Goal: Transaction & Acquisition: Purchase product/service

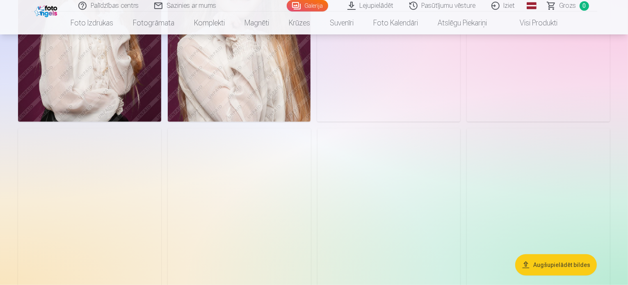
scroll to position [902, 0]
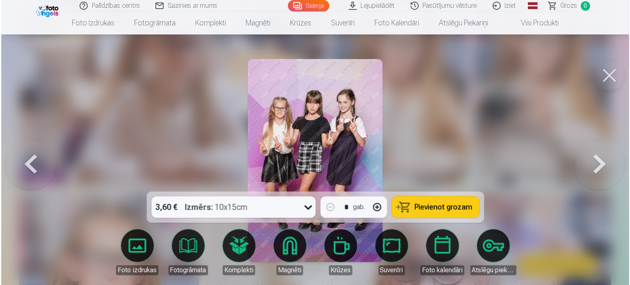
scroll to position [987, 0]
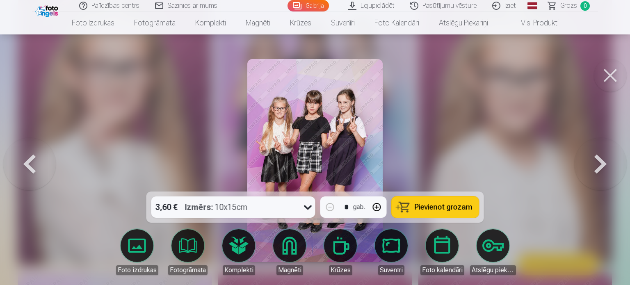
click at [429, 206] on span "Pievienot grozam" at bounding box center [443, 206] width 58 height 7
click at [603, 77] on button at bounding box center [610, 75] width 33 height 33
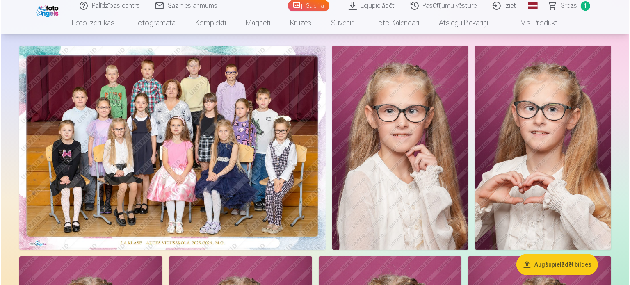
scroll to position [41, 0]
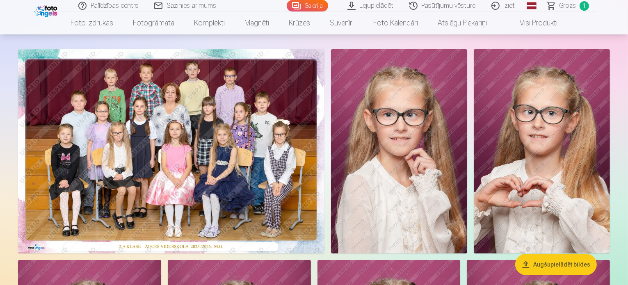
click at [297, 135] on img at bounding box center [171, 151] width 306 height 204
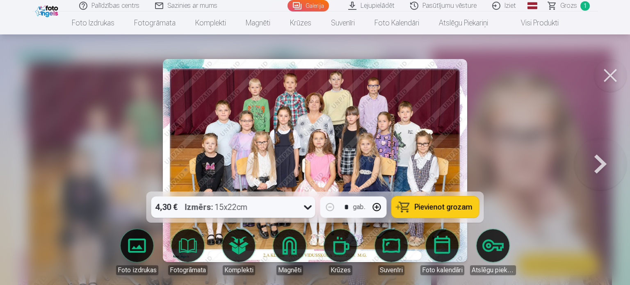
click at [305, 207] on icon at bounding box center [307, 206] width 13 height 13
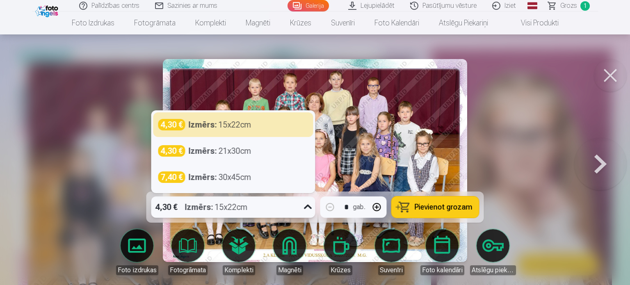
click at [423, 210] on span "Pievienot grozam" at bounding box center [443, 206] width 58 height 7
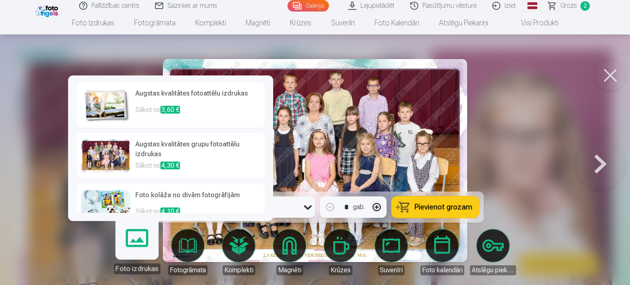
click at [141, 250] on link "Foto izdrukas" at bounding box center [136, 248] width 50 height 50
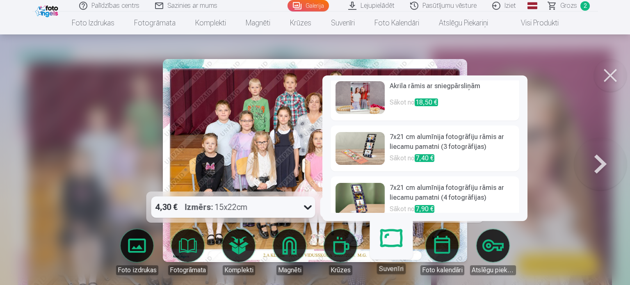
scroll to position [323, 0]
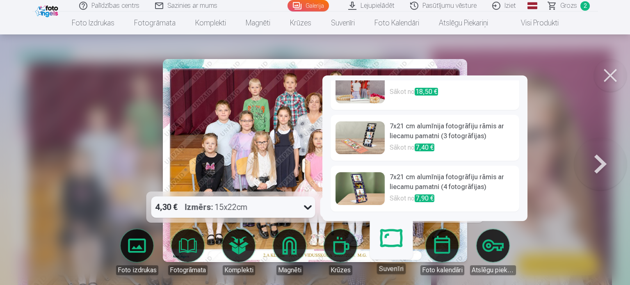
click at [350, 250] on link "Krūzes" at bounding box center [340, 252] width 46 height 46
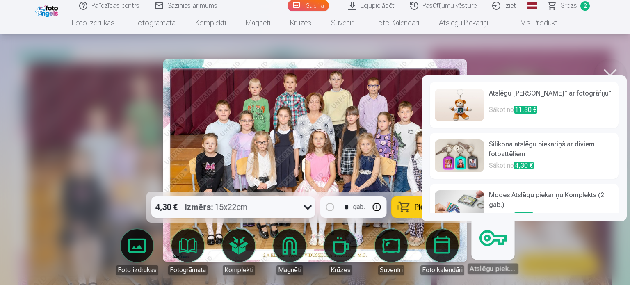
click at [494, 241] on link "Atslēgu piekariņi" at bounding box center [492, 248] width 50 height 50
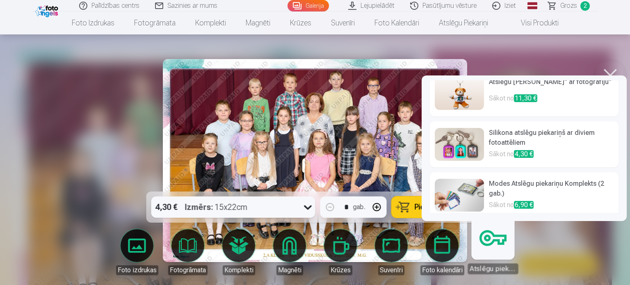
scroll to position [18, 0]
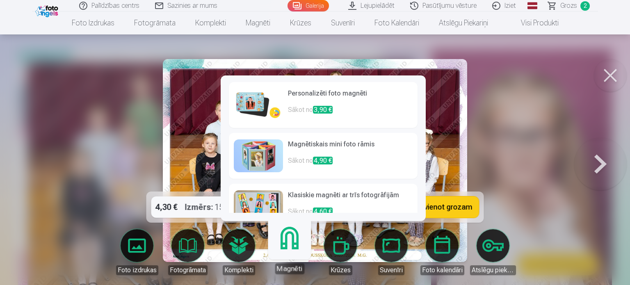
click at [284, 244] on body "Palīdzības centrs Sazinies ar mums Galerija Lejupielādēt Pasūtījumu vēsture Izi…" at bounding box center [315, 101] width 630 height 285
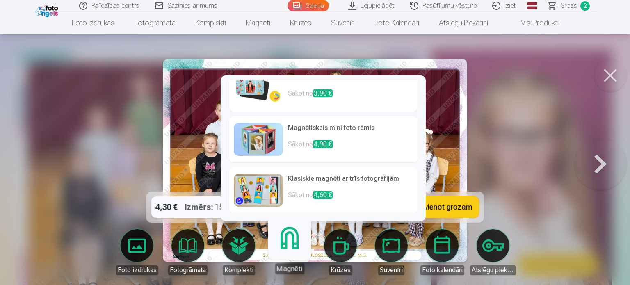
scroll to position [0, 0]
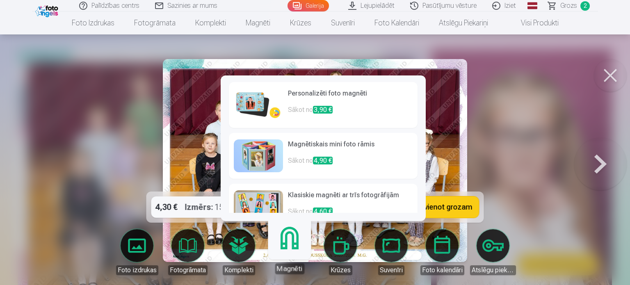
click at [241, 102] on img at bounding box center [258, 105] width 49 height 33
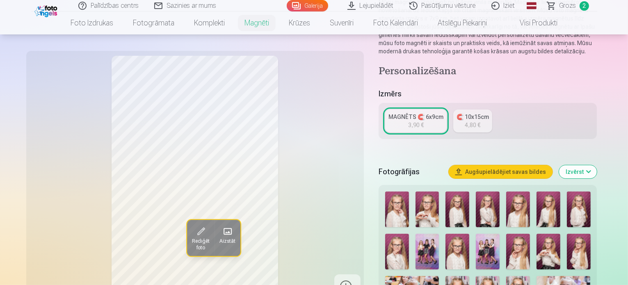
scroll to position [123, 0]
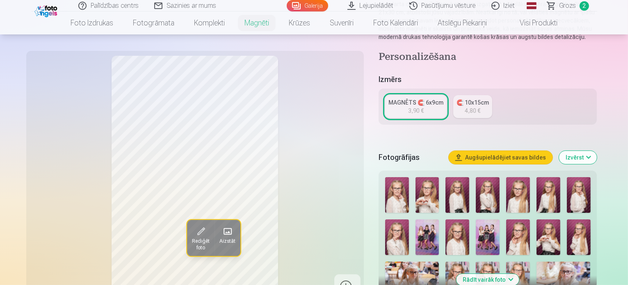
click at [429, 193] on img at bounding box center [427, 195] width 24 height 36
click at [536, 226] on img at bounding box center [548, 237] width 24 height 36
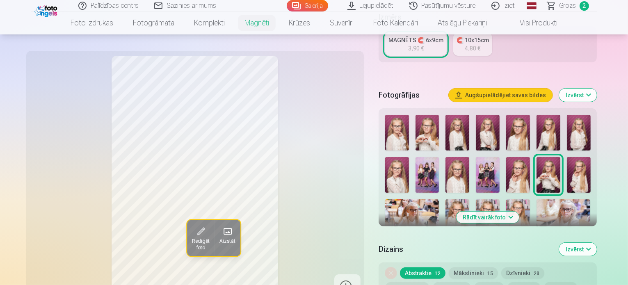
scroll to position [205, 0]
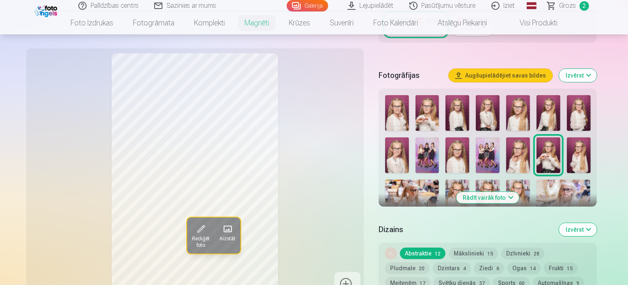
click at [431, 109] on img at bounding box center [427, 113] width 24 height 36
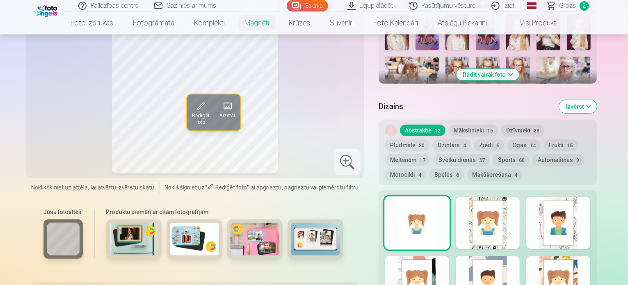
scroll to position [369, 0]
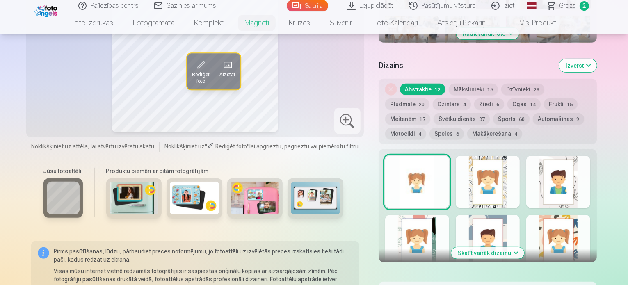
click at [513, 191] on div at bounding box center [487, 182] width 64 height 52
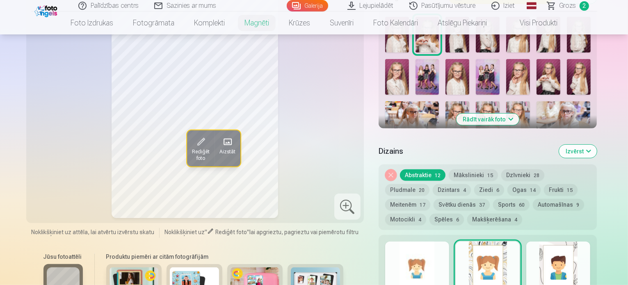
scroll to position [287, 0]
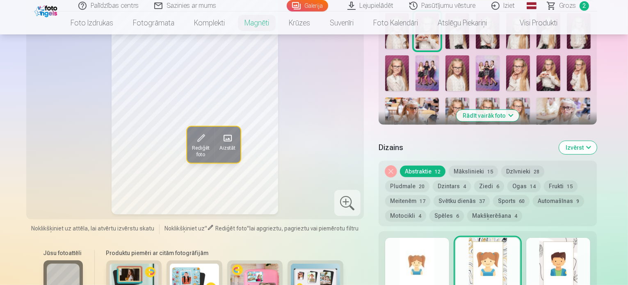
click at [590, 247] on div at bounding box center [558, 264] width 64 height 52
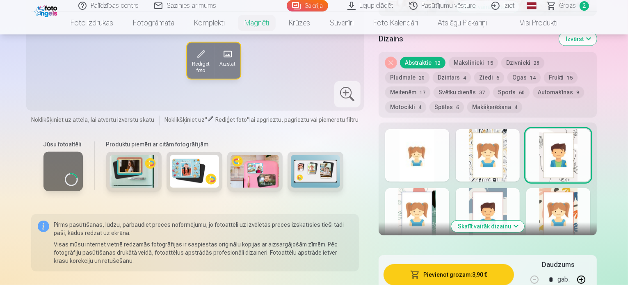
scroll to position [410, 0]
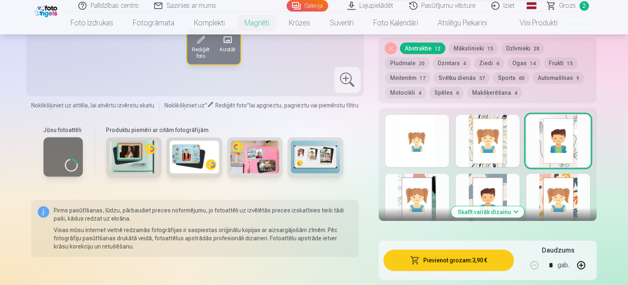
click at [515, 206] on button "Skatīt vairāk dizainu" at bounding box center [487, 211] width 73 height 11
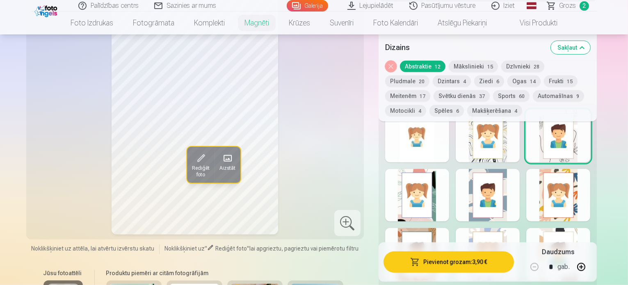
click at [590, 189] on div at bounding box center [558, 195] width 64 height 52
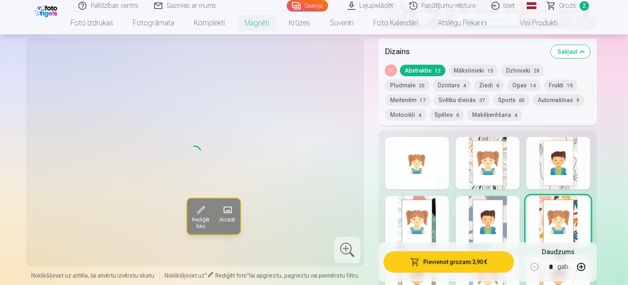
scroll to position [369, 0]
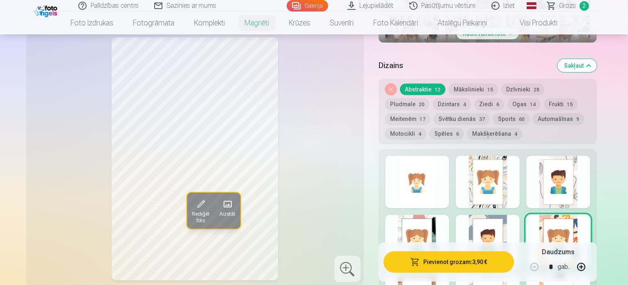
click at [485, 84] on button "Mākslinieki 15" at bounding box center [472, 89] width 49 height 11
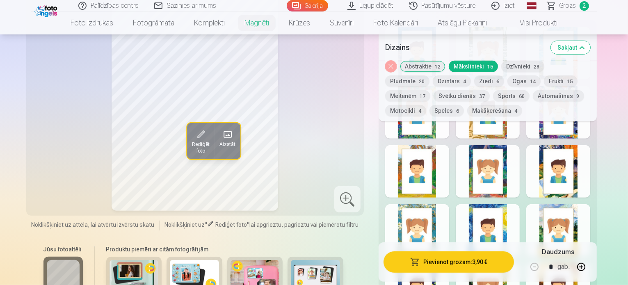
scroll to position [533, 0]
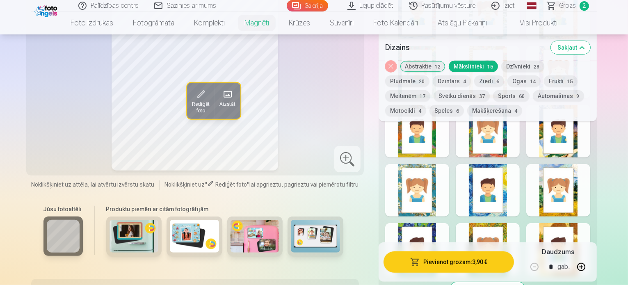
click at [414, 189] on div at bounding box center [417, 190] width 64 height 52
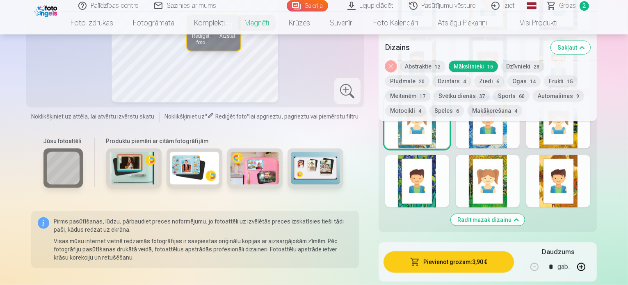
scroll to position [615, 0]
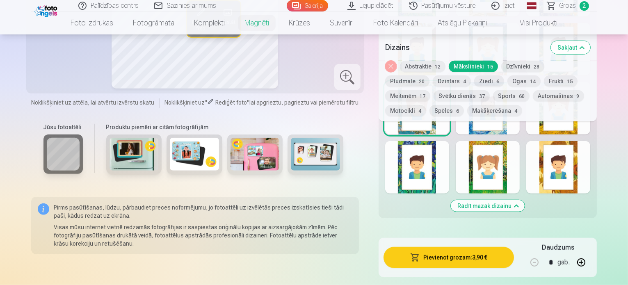
click at [503, 157] on div at bounding box center [487, 167] width 64 height 52
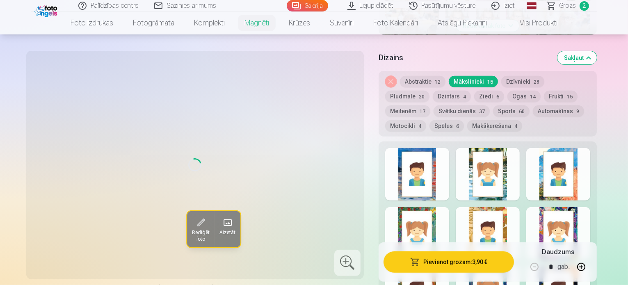
scroll to position [369, 0]
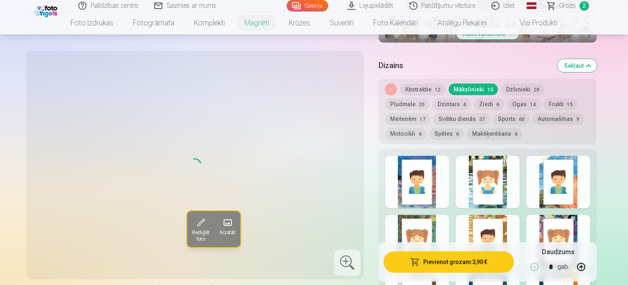
click at [532, 84] on button "Dzīvnieki 28" at bounding box center [522, 89] width 43 height 11
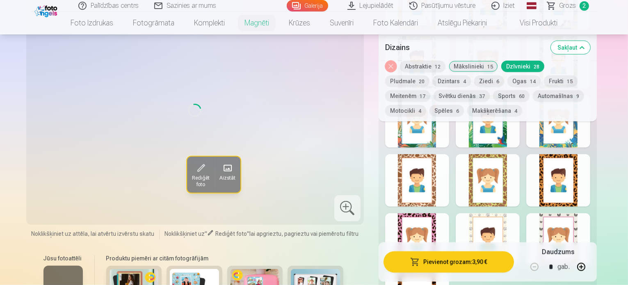
scroll to position [820, 0]
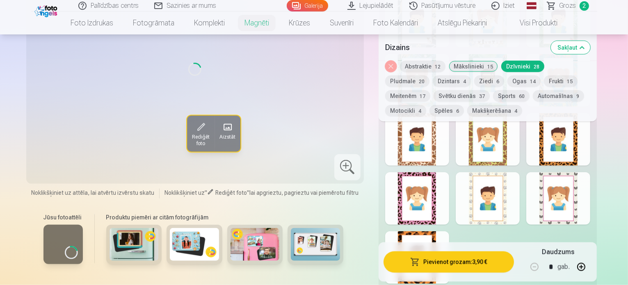
click at [429, 75] on button "Pludmale 20" at bounding box center [407, 80] width 44 height 11
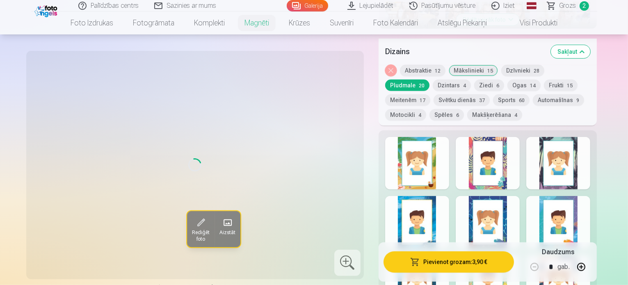
scroll to position [369, 0]
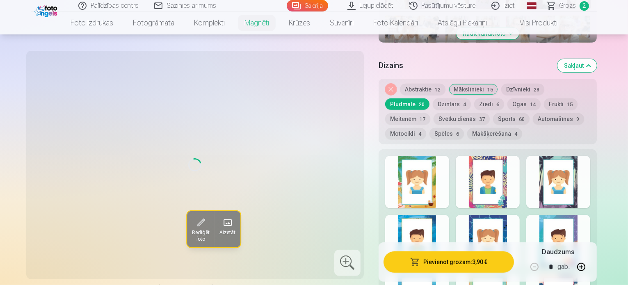
click at [432, 98] on button "Dzintars 4" at bounding box center [451, 103] width 38 height 11
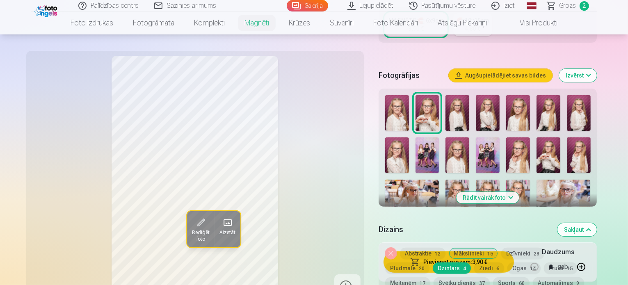
scroll to position [287, 0]
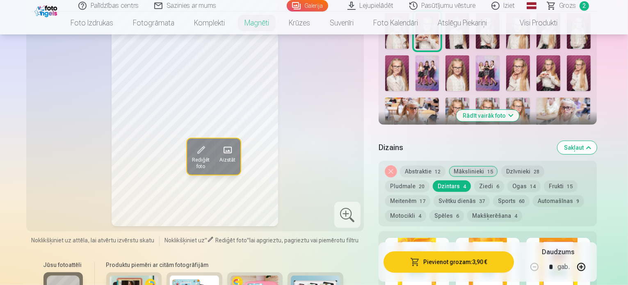
click at [474, 180] on button "Ziedi 6" at bounding box center [489, 185] width 30 height 11
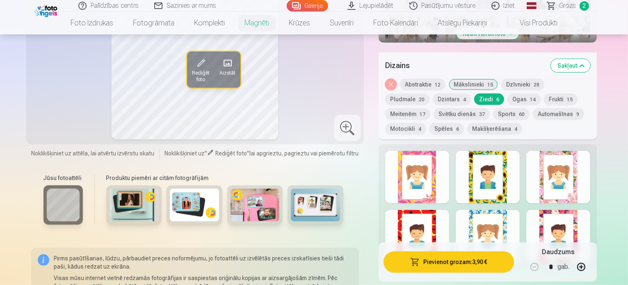
scroll to position [410, 0]
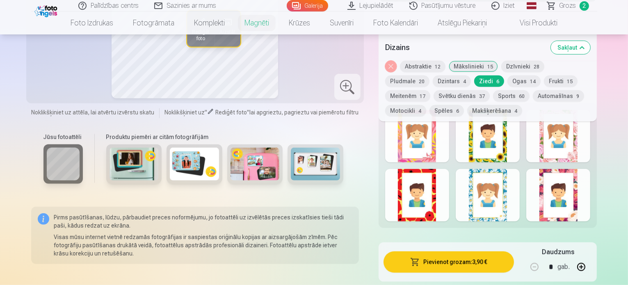
click at [508, 146] on div at bounding box center [487, 136] width 64 height 52
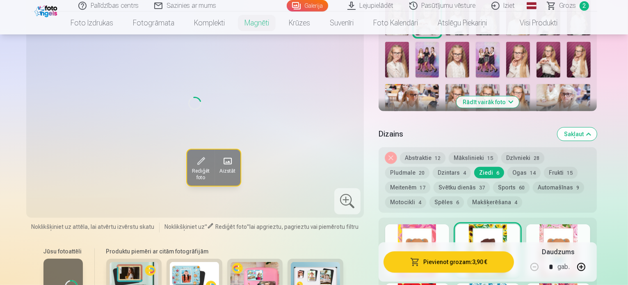
scroll to position [287, 0]
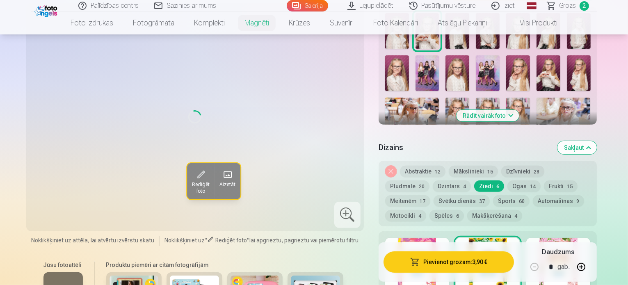
click at [507, 180] on button "Ogas 14" at bounding box center [523, 185] width 33 height 11
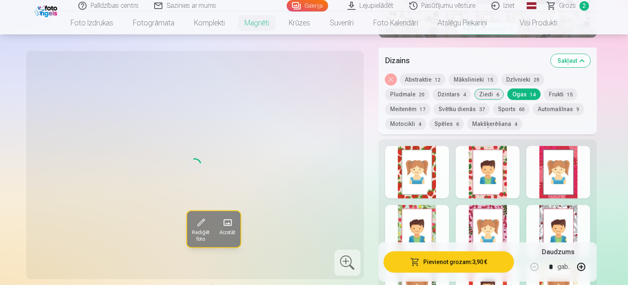
scroll to position [369, 0]
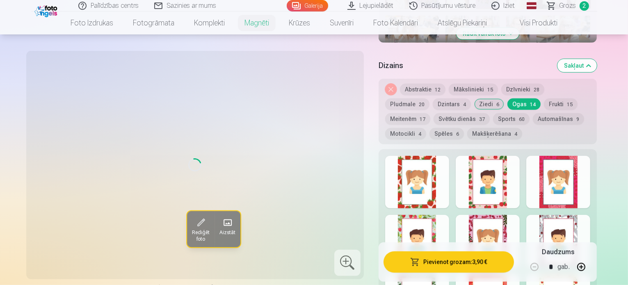
click at [544, 98] on button "Frukti 15" at bounding box center [561, 103] width 34 height 11
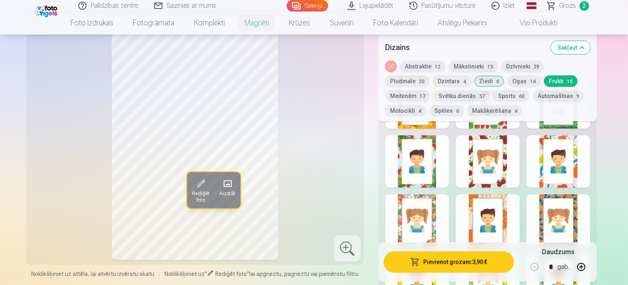
scroll to position [410, 0]
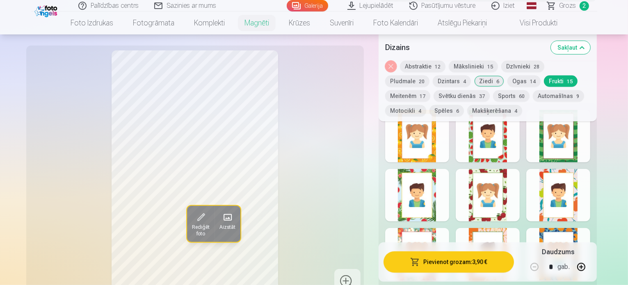
click at [508, 140] on div at bounding box center [487, 136] width 64 height 52
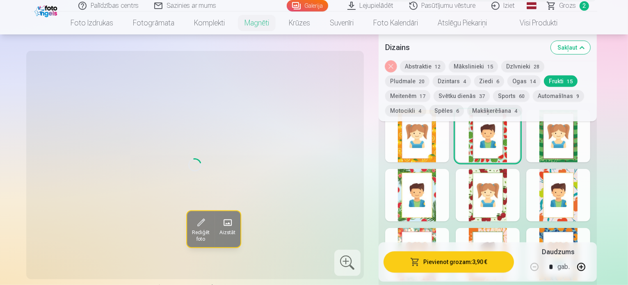
click at [430, 90] on button "Meitenēm 17" at bounding box center [407, 95] width 45 height 11
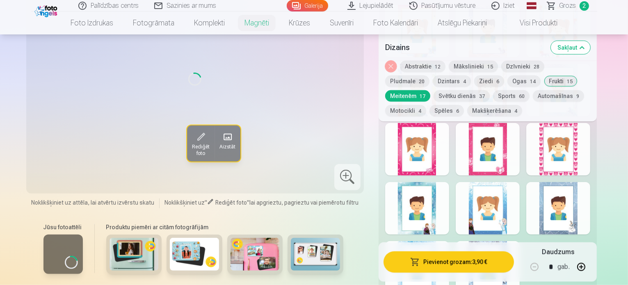
scroll to position [615, 0]
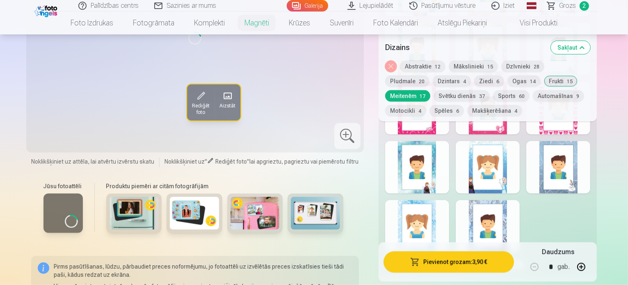
click at [433, 99] on button "Svētku dienās 37" at bounding box center [461, 95] width 56 height 11
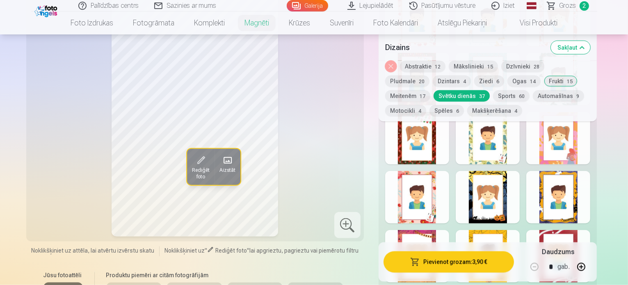
scroll to position [984, 0]
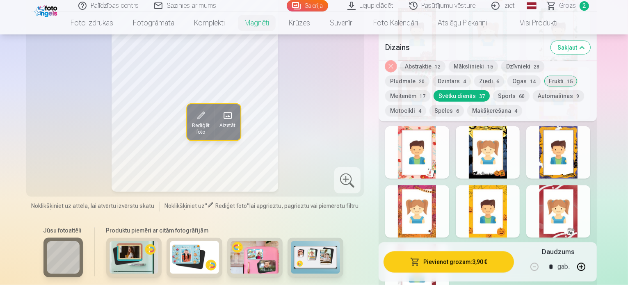
click at [508, 213] on div at bounding box center [487, 211] width 64 height 52
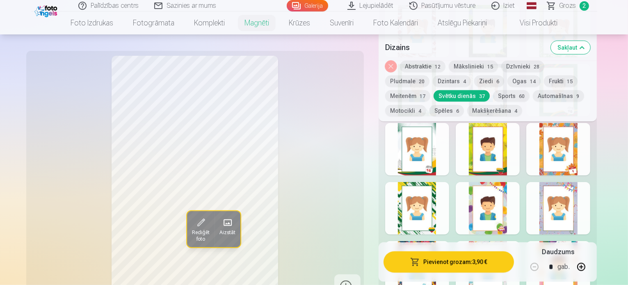
scroll to position [533, 0]
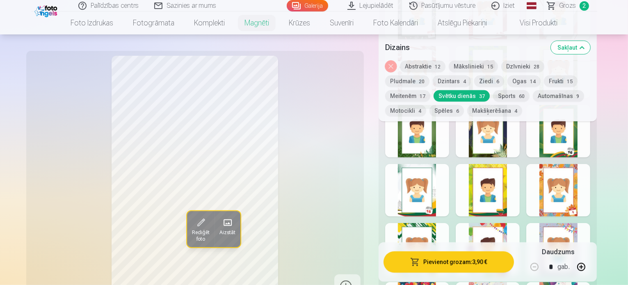
click at [430, 227] on div at bounding box center [417, 249] width 64 height 52
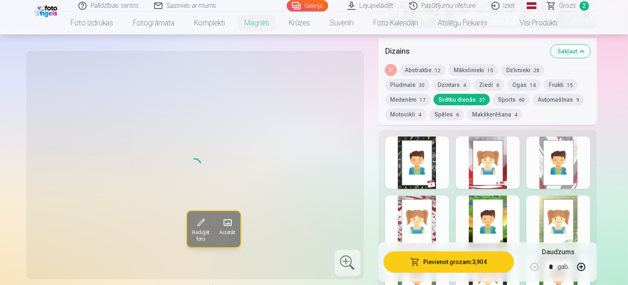
scroll to position [369, 0]
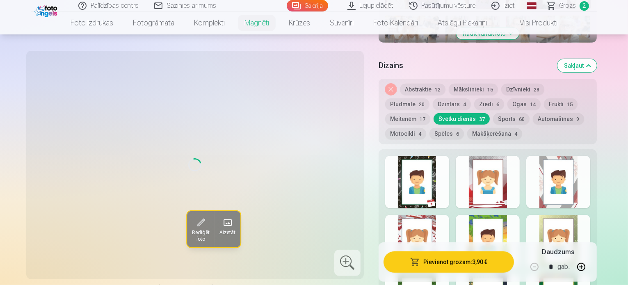
click at [493, 113] on button "Sports 60" at bounding box center [511, 118] width 36 height 11
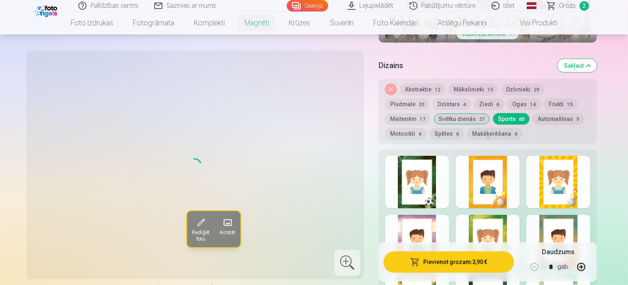
click at [532, 113] on button "Automašīnas 9" at bounding box center [557, 118] width 51 height 11
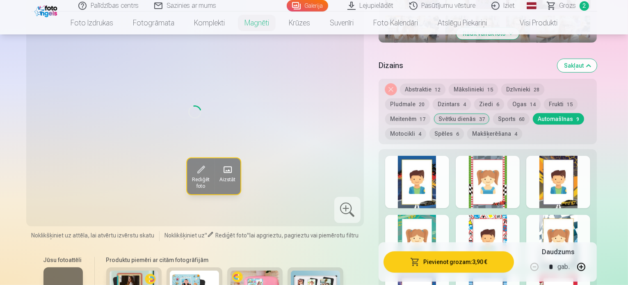
click at [426, 128] on button "Motocikli 4" at bounding box center [405, 133] width 41 height 11
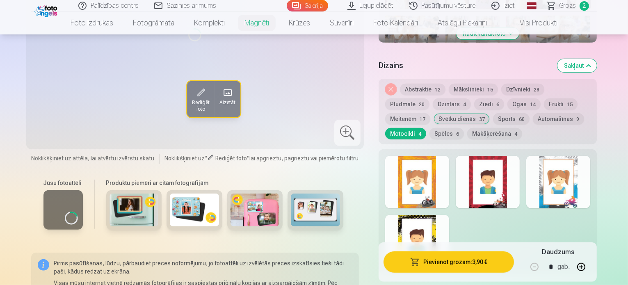
click at [464, 128] on button "Spēles 6" at bounding box center [446, 133] width 34 height 11
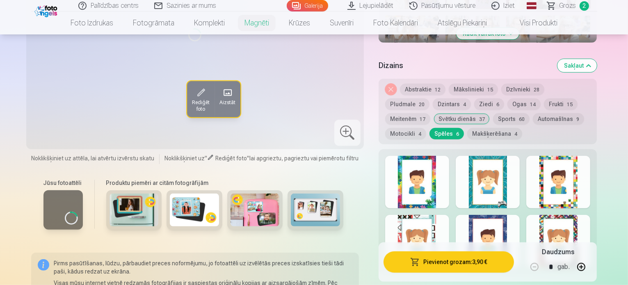
click at [467, 128] on button "Makšķerēšana 4" at bounding box center [494, 133] width 55 height 11
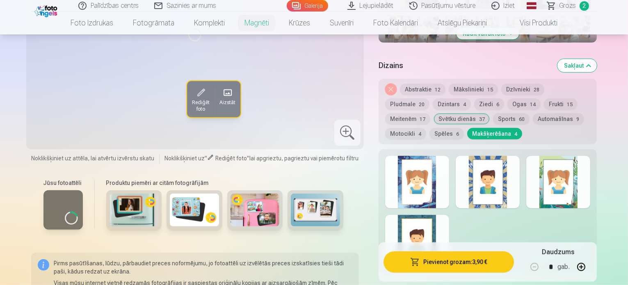
click at [433, 84] on button "Abstraktie 12" at bounding box center [422, 89] width 45 height 11
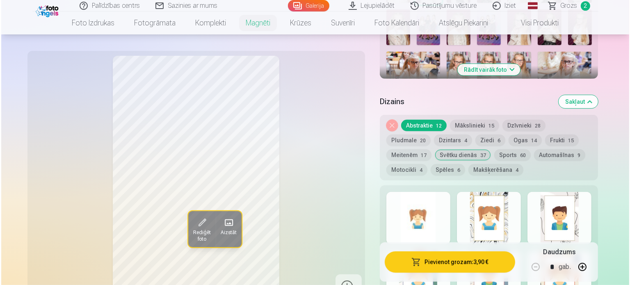
scroll to position [328, 0]
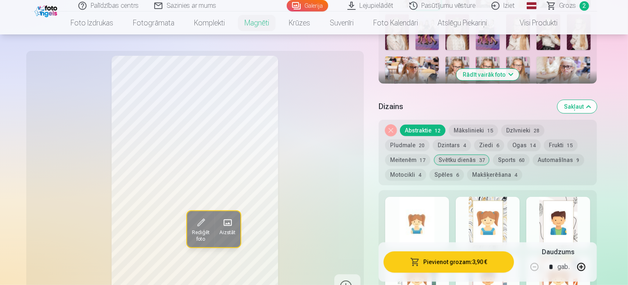
click at [573, 201] on div at bounding box center [558, 223] width 64 height 52
click at [507, 201] on div at bounding box center [487, 223] width 64 height 52
click at [582, 208] on div at bounding box center [558, 223] width 64 height 52
click at [441, 262] on button "Pievienot grozam : 3,90 €" at bounding box center [448, 261] width 131 height 21
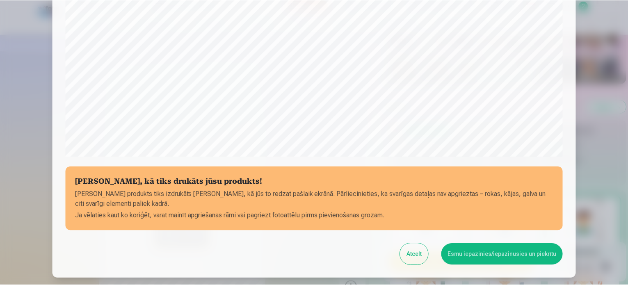
scroll to position [264, 0]
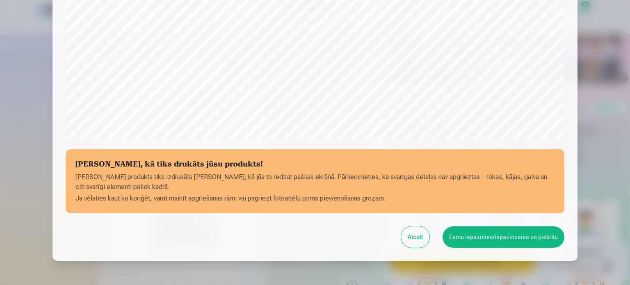
click at [505, 240] on button "Esmu iepazinies/iepazinusies un piekrītu" at bounding box center [503, 236] width 122 height 21
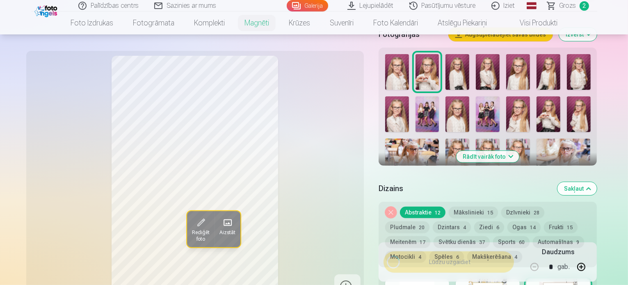
scroll to position [205, 0]
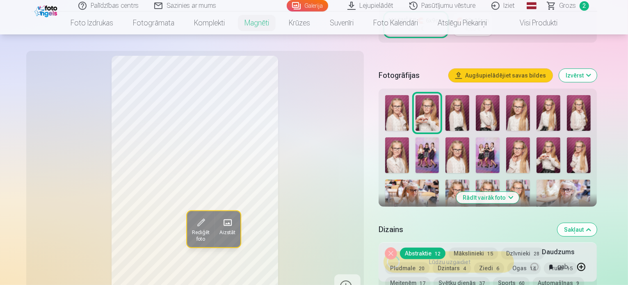
click at [578, 107] on img at bounding box center [578, 113] width 24 height 36
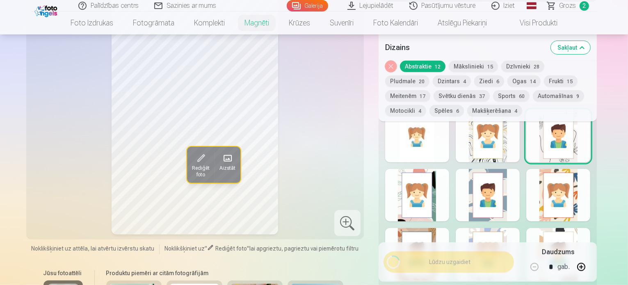
scroll to position [451, 0]
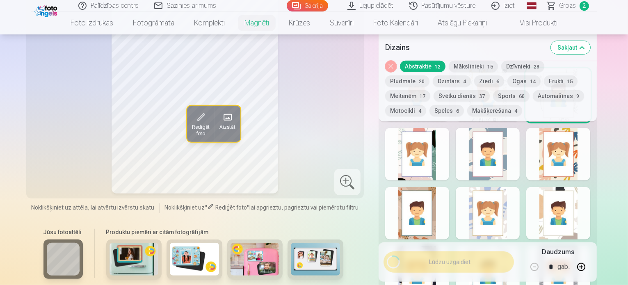
click at [472, 68] on button "Mākslinieki 15" at bounding box center [472, 66] width 49 height 11
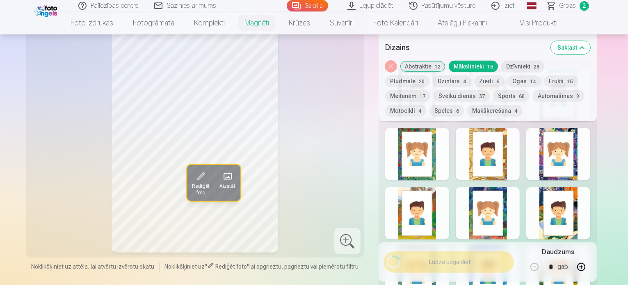
click at [417, 148] on div at bounding box center [417, 154] width 64 height 52
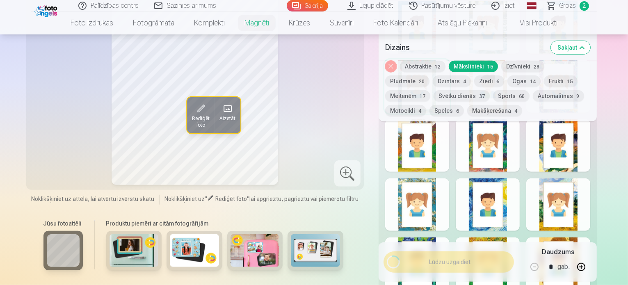
scroll to position [533, 0]
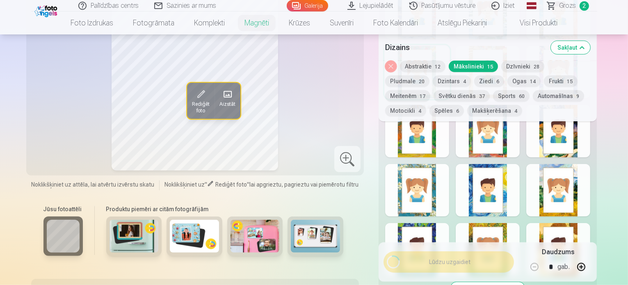
click at [495, 180] on div at bounding box center [487, 190] width 64 height 52
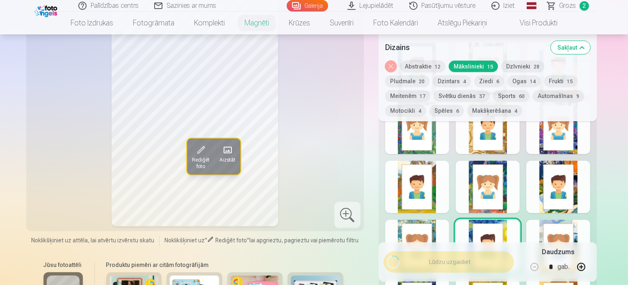
scroll to position [492, 0]
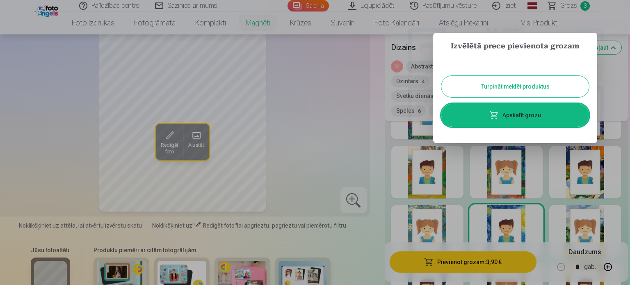
click at [512, 88] on button "Turpināt meklēt produktus" at bounding box center [515, 86] width 148 height 21
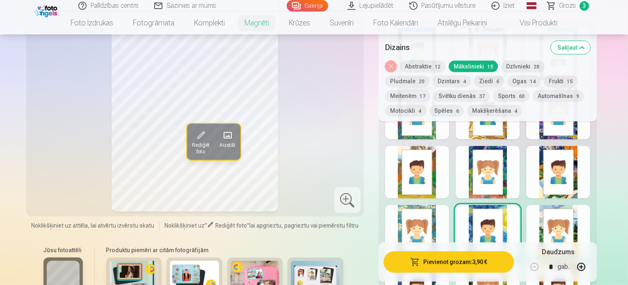
click at [424, 221] on div at bounding box center [417, 231] width 64 height 52
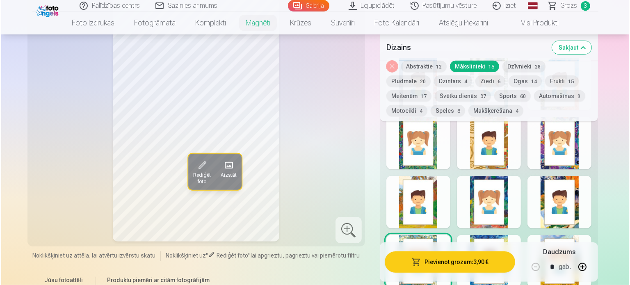
scroll to position [451, 0]
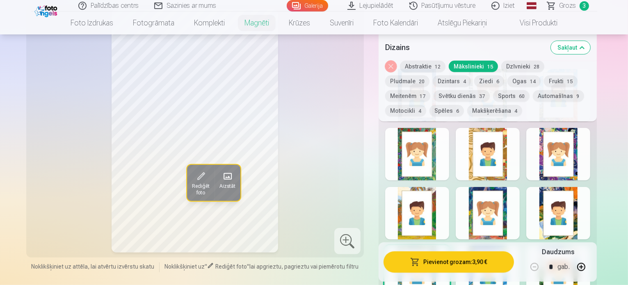
click at [464, 259] on button "Pievienot grozam : 3,90 €" at bounding box center [448, 261] width 131 height 21
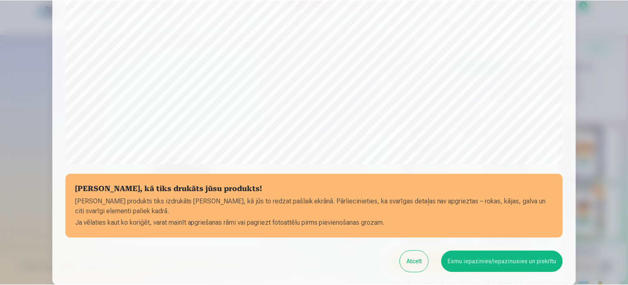
scroll to position [264, 0]
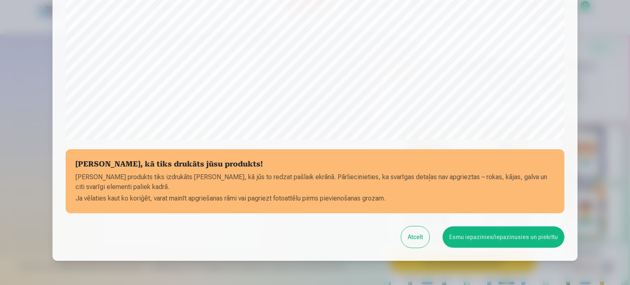
click at [469, 237] on button "Esmu iepazinies/iepazinusies un piekrītu" at bounding box center [503, 236] width 122 height 21
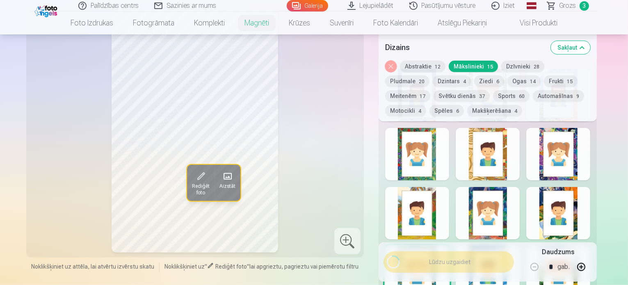
click at [563, 7] on span "Grozs" at bounding box center [567, 6] width 17 height 10
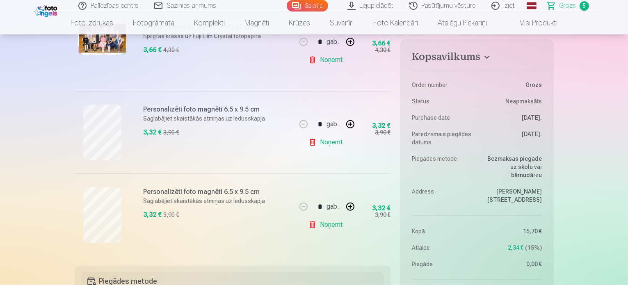
scroll to position [328, 0]
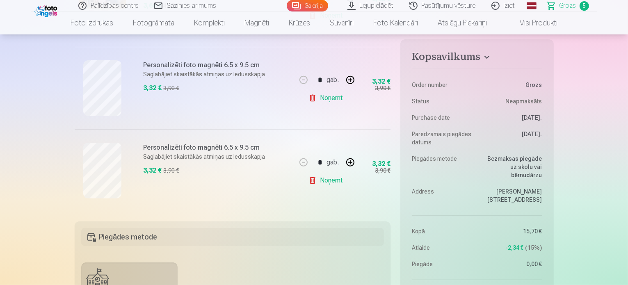
click at [325, 180] on link "Noņemt" at bounding box center [326, 180] width 37 height 16
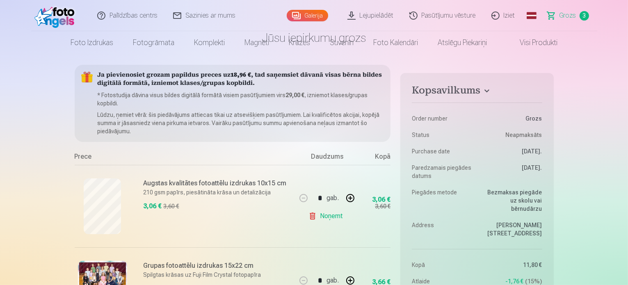
scroll to position [0, 0]
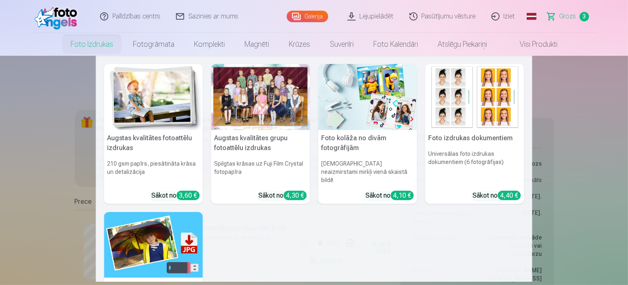
click at [146, 90] on img at bounding box center [153, 97] width 99 height 66
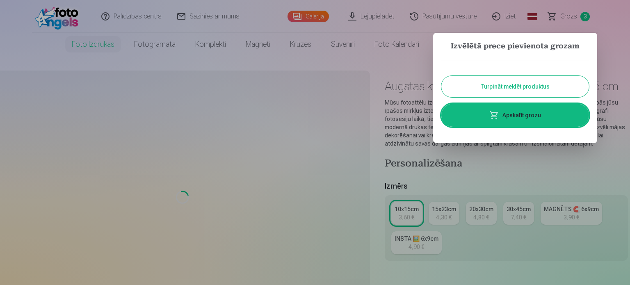
click at [474, 83] on button "Turpināt meklēt produktus" at bounding box center [515, 86] width 148 height 21
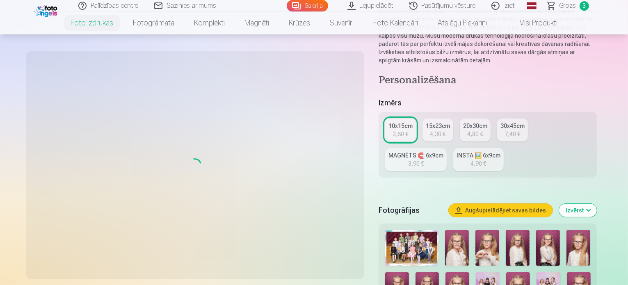
scroll to position [123, 0]
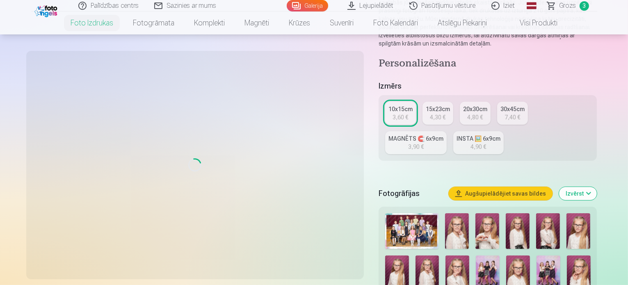
click at [464, 222] on img at bounding box center [457, 231] width 24 height 36
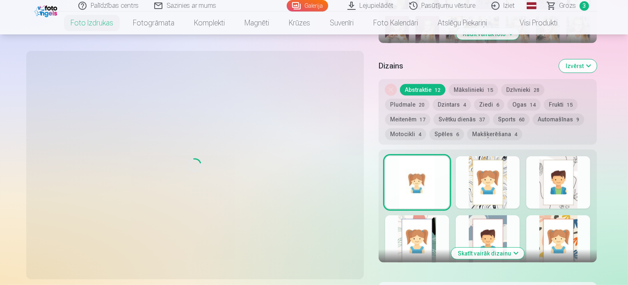
scroll to position [410, 0]
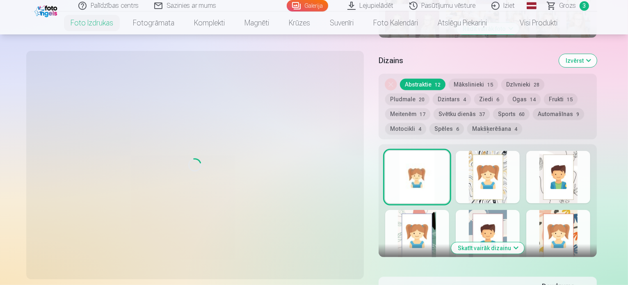
click at [474, 79] on button "Mākslinieki 15" at bounding box center [472, 84] width 49 height 11
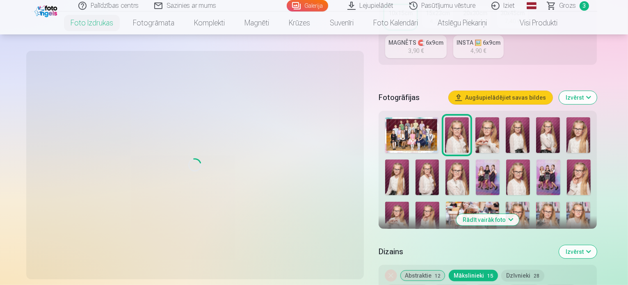
scroll to position [205, 0]
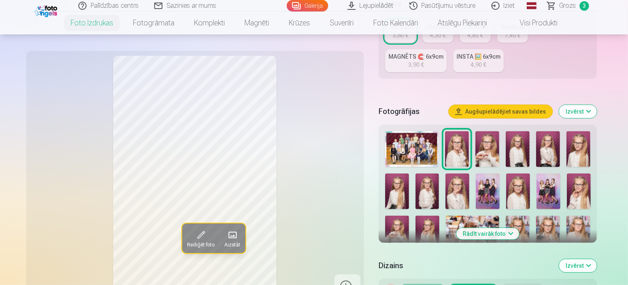
click at [415, 173] on img at bounding box center [427, 191] width 24 height 36
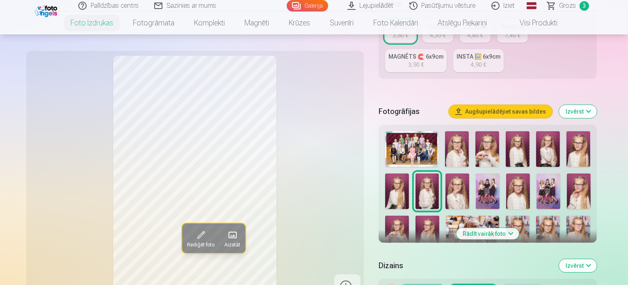
click at [546, 131] on img at bounding box center [548, 149] width 24 height 36
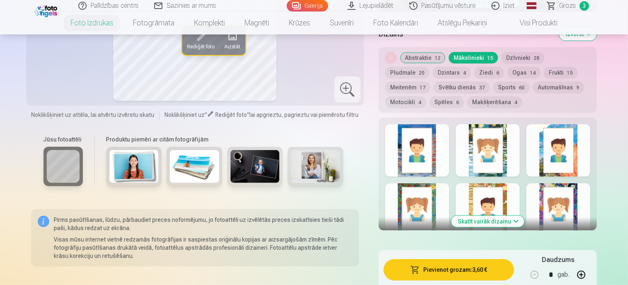
scroll to position [451, 0]
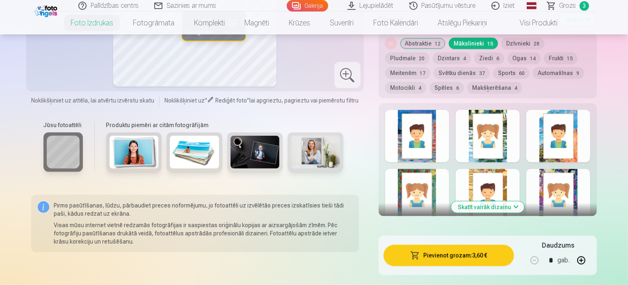
click at [437, 169] on div at bounding box center [417, 195] width 64 height 52
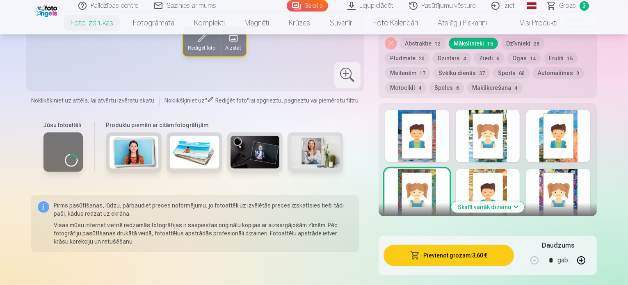
scroll to position [492, 0]
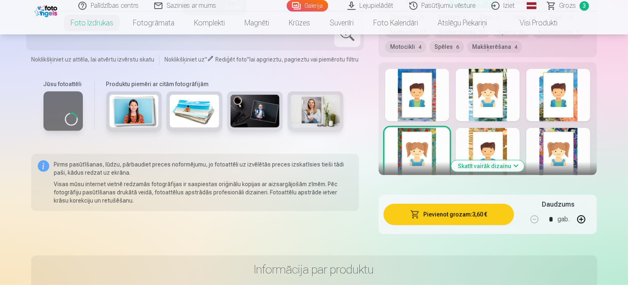
click at [508, 160] on button "Skatīt vairāk dizainu" at bounding box center [487, 165] width 73 height 11
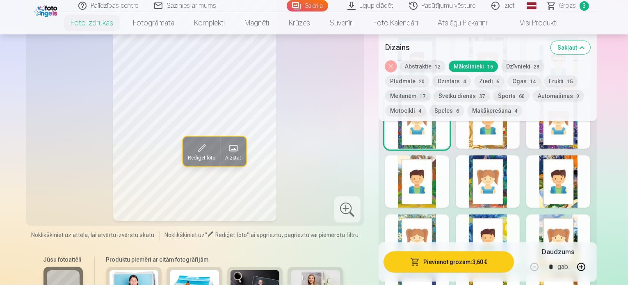
scroll to position [533, 0]
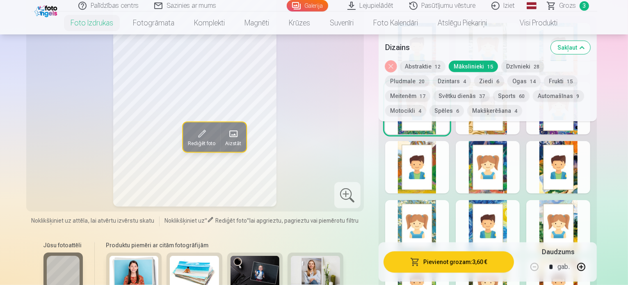
click at [438, 200] on div at bounding box center [417, 226] width 64 height 52
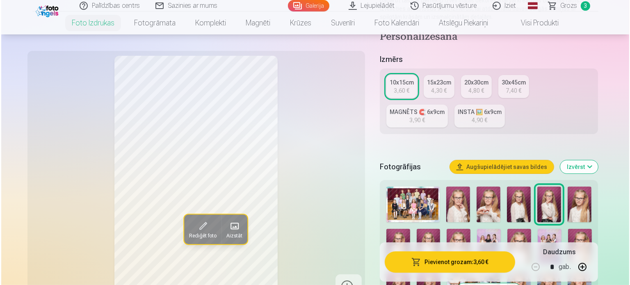
scroll to position [164, 0]
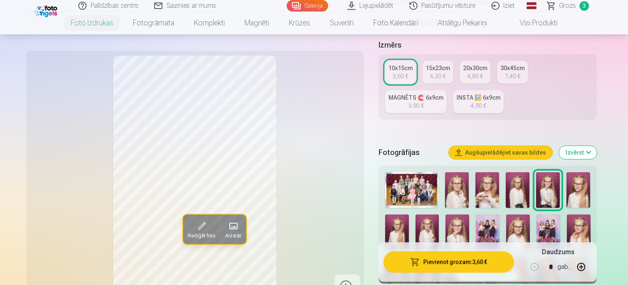
click at [443, 266] on button "Pievienot grozam : 3,60 €" at bounding box center [448, 261] width 131 height 21
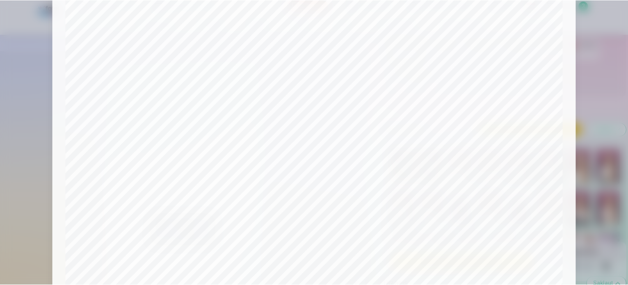
scroll to position [223, 0]
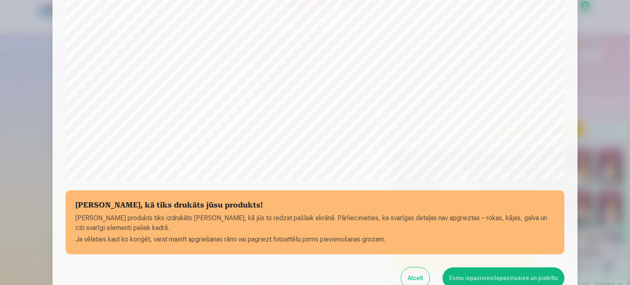
click at [481, 273] on button "Esmu iepazinies/iepazinusies un piekrītu" at bounding box center [503, 277] width 122 height 21
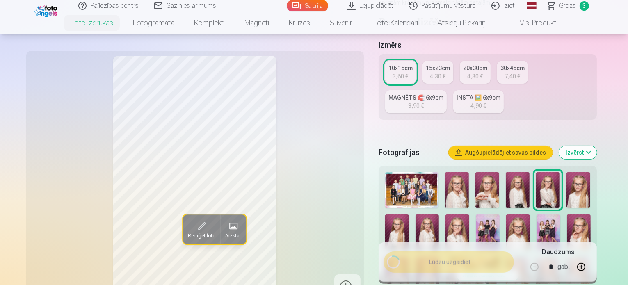
click at [489, 173] on img at bounding box center [487, 190] width 24 height 36
click at [409, 257] on img at bounding box center [397, 275] width 24 height 36
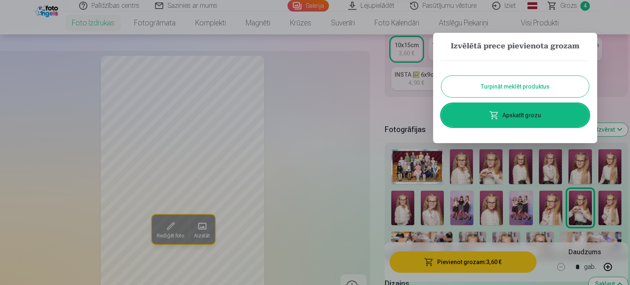
click at [513, 88] on button "Turpināt meklēt produktus" at bounding box center [515, 86] width 148 height 21
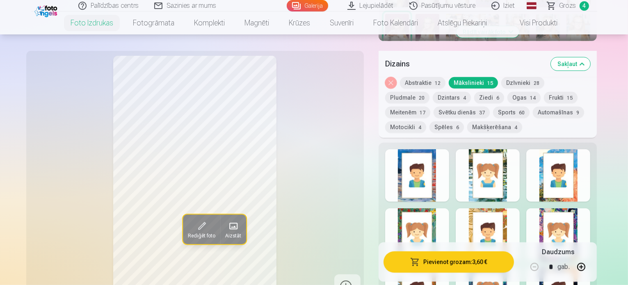
scroll to position [410, 0]
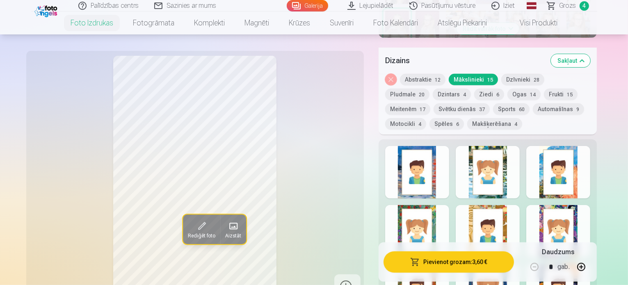
click at [433, 103] on button "Svētku dienās 37" at bounding box center [461, 108] width 56 height 11
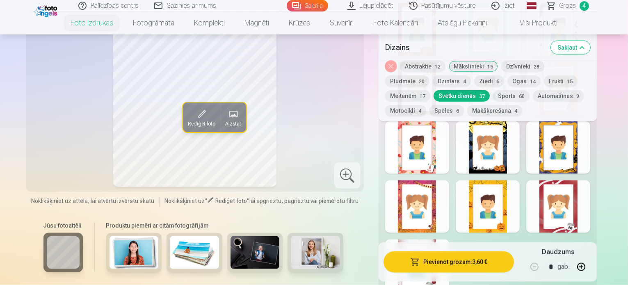
scroll to position [984, 0]
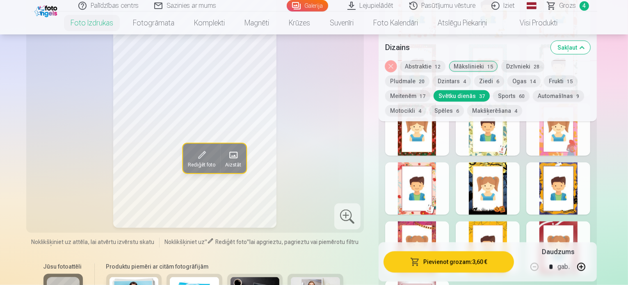
click at [516, 162] on div at bounding box center [487, 188] width 64 height 52
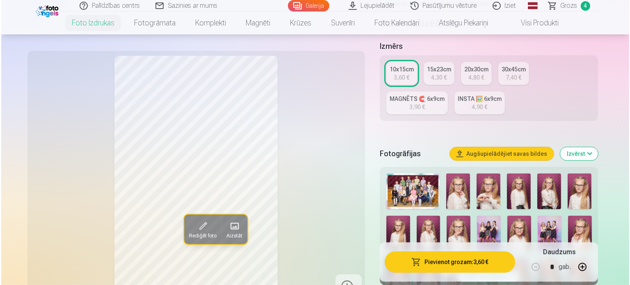
scroll to position [123, 0]
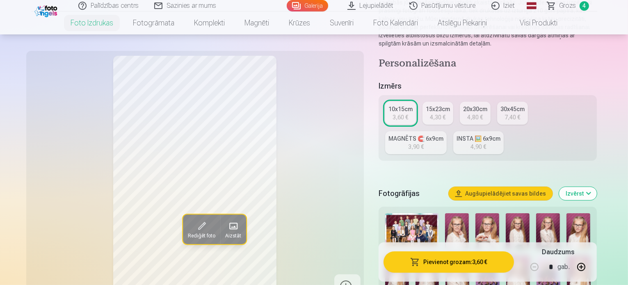
click at [444, 262] on button "Pievienot grozam : 3,60 €" at bounding box center [448, 261] width 131 height 21
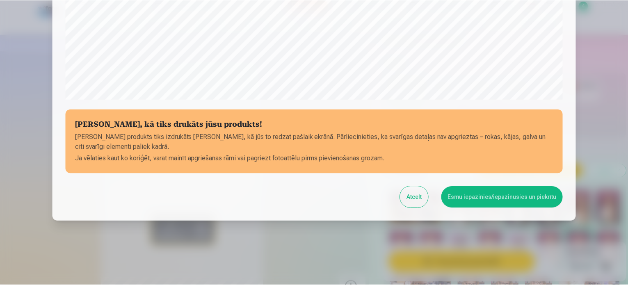
scroll to position [305, 0]
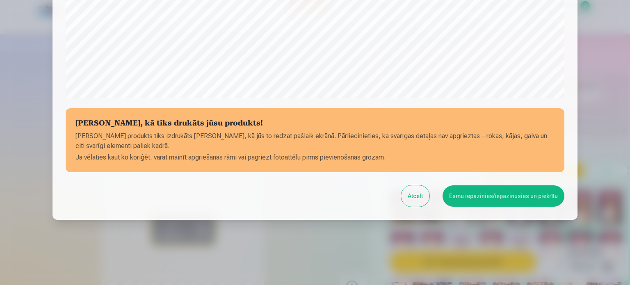
click at [497, 198] on button "Esmu iepazinies/iepazinusies un piekrītu" at bounding box center [503, 195] width 122 height 21
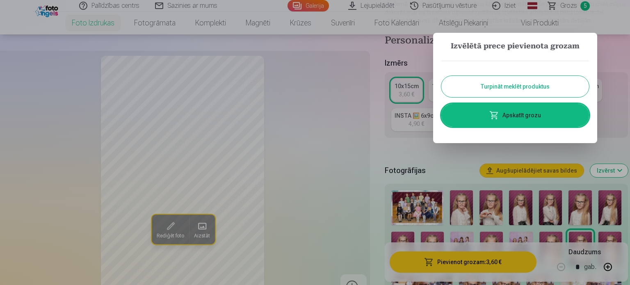
click at [517, 88] on button "Turpināt meklēt produktus" at bounding box center [515, 86] width 148 height 21
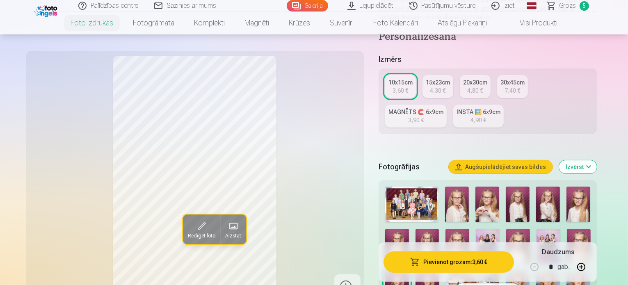
scroll to position [164, 0]
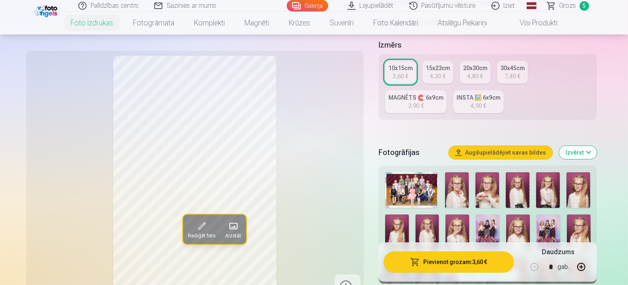
click at [579, 172] on img at bounding box center [578, 190] width 24 height 36
click at [409, 214] on img at bounding box center [397, 232] width 24 height 36
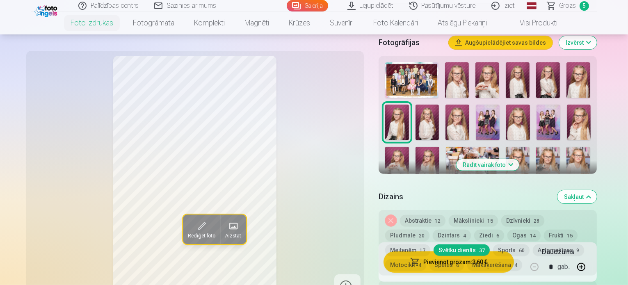
scroll to position [328, 0]
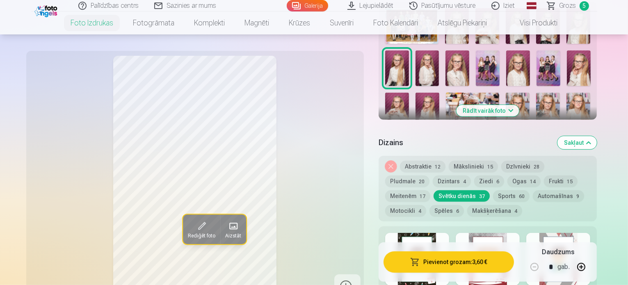
click at [474, 175] on button "Ziedi 6" at bounding box center [489, 180] width 30 height 11
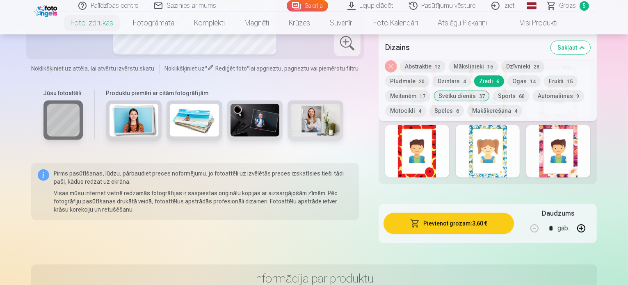
scroll to position [492, 0]
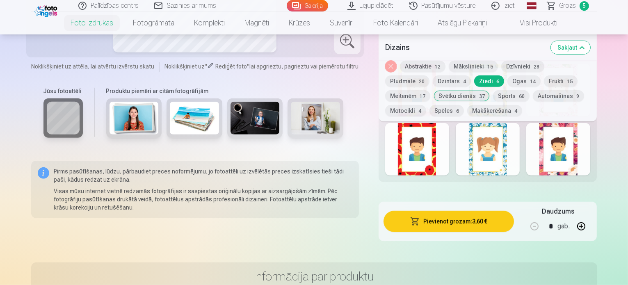
click at [577, 133] on div at bounding box center [558, 149] width 64 height 52
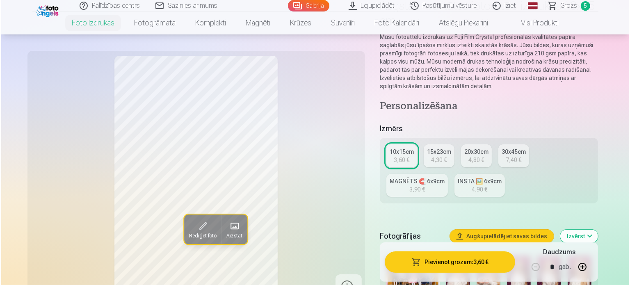
scroll to position [123, 0]
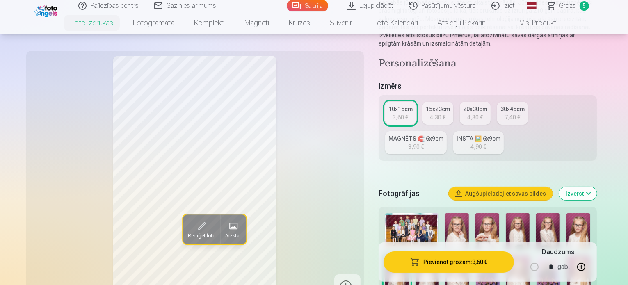
click at [447, 260] on button "Pievienot grozam : 3,60 €" at bounding box center [448, 261] width 131 height 21
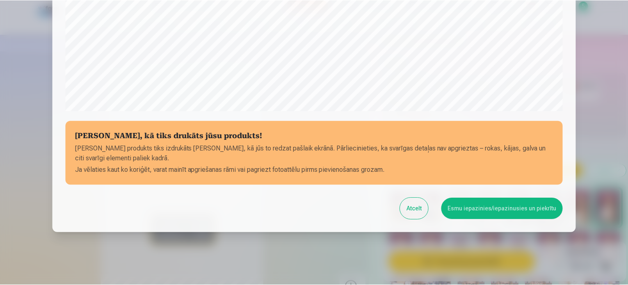
scroll to position [305, 0]
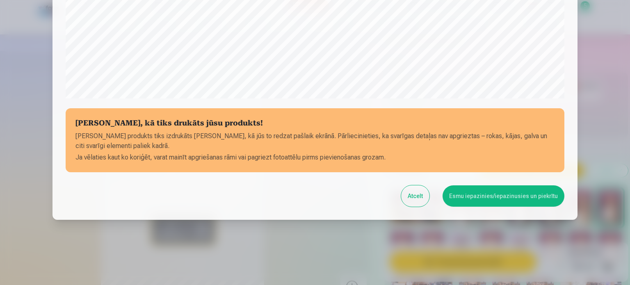
click at [491, 198] on button "Esmu iepazinies/iepazinusies un piekrītu" at bounding box center [503, 195] width 122 height 21
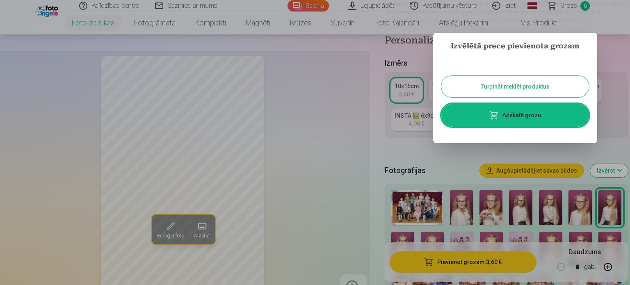
click at [500, 85] on button "Turpināt meklēt produktus" at bounding box center [515, 86] width 148 height 21
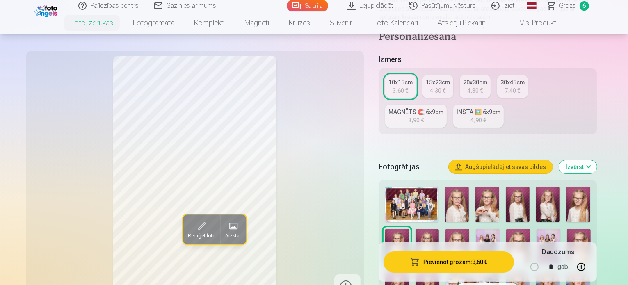
scroll to position [164, 0]
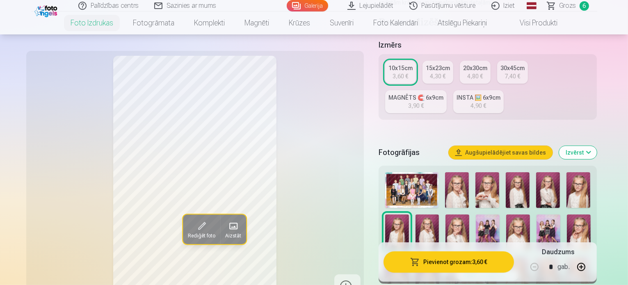
click at [475, 214] on img at bounding box center [487, 232] width 24 height 36
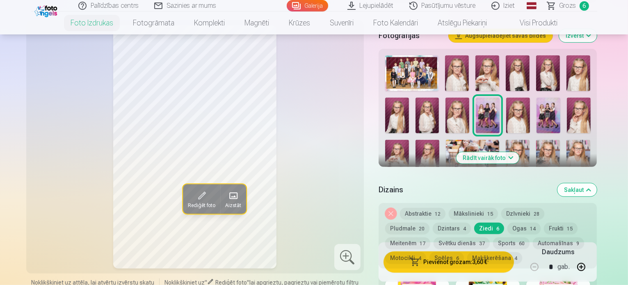
scroll to position [369, 0]
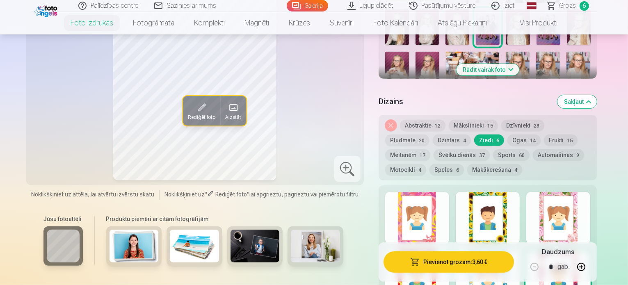
click at [430, 149] on button "Meitenēm 17" at bounding box center [407, 154] width 45 height 11
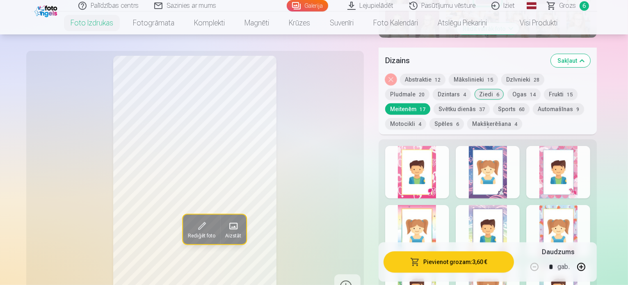
scroll to position [451, 0]
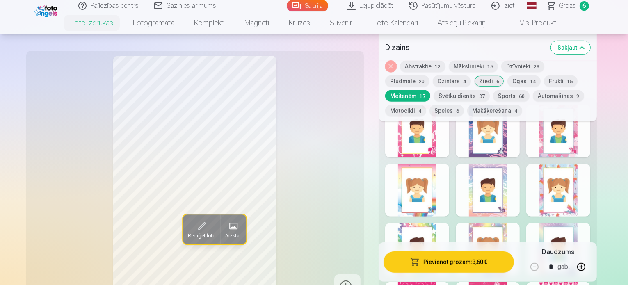
click at [585, 172] on div at bounding box center [558, 190] width 64 height 52
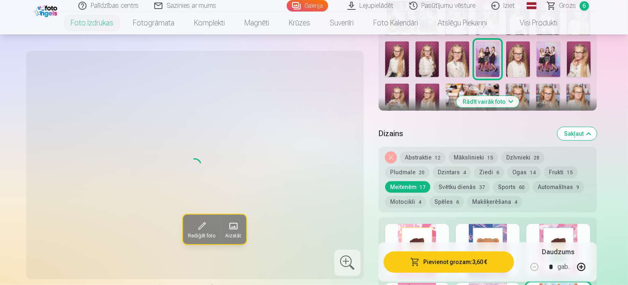
scroll to position [328, 0]
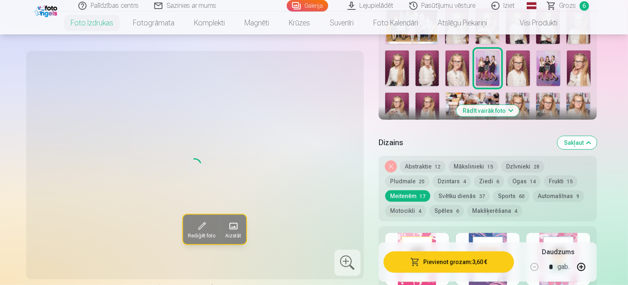
click at [415, 161] on button "Abstraktie 12" at bounding box center [422, 166] width 45 height 11
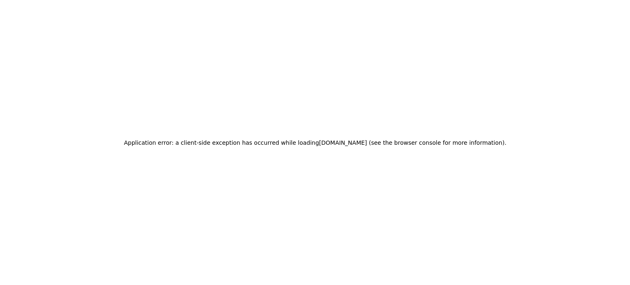
scroll to position [0, 0]
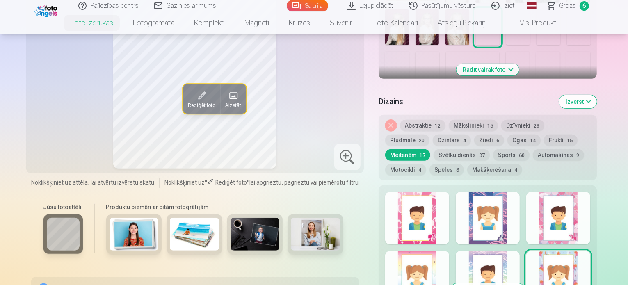
scroll to position [328, 0]
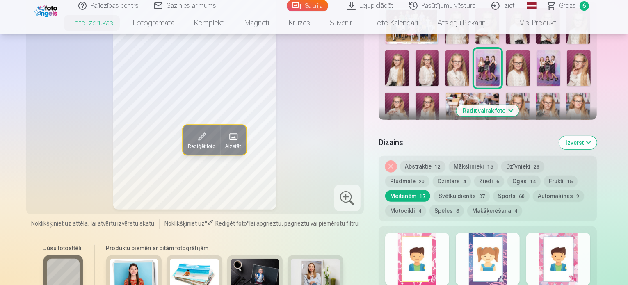
click at [420, 161] on button "Abstraktie 12" at bounding box center [422, 166] width 45 height 11
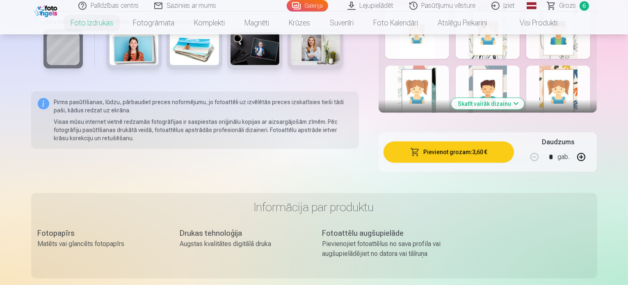
scroll to position [492, 0]
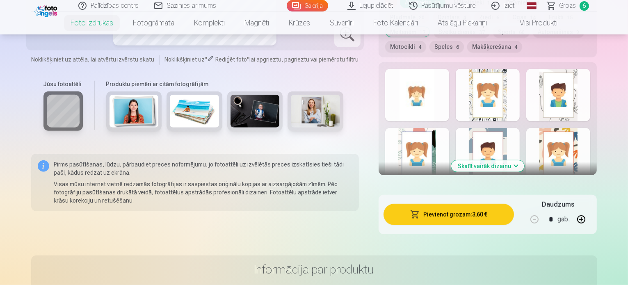
click at [494, 160] on button "Skatīt vairāk dizainu" at bounding box center [487, 165] width 73 height 11
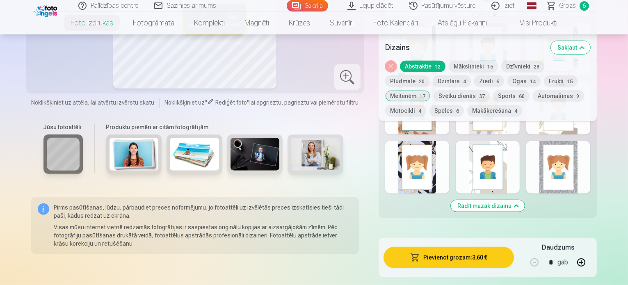
scroll to position [615, 0]
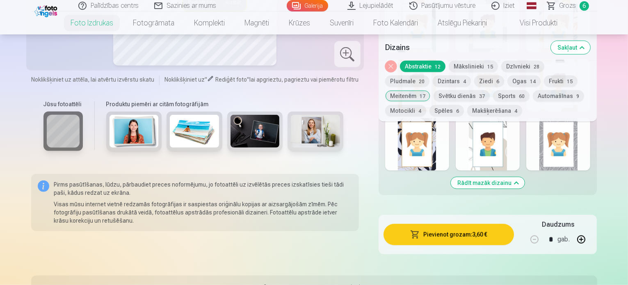
click at [428, 137] on div at bounding box center [417, 144] width 64 height 52
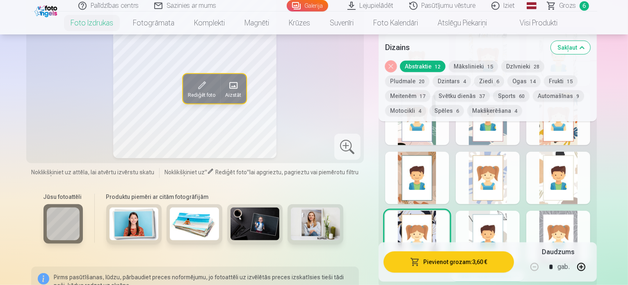
scroll to position [492, 0]
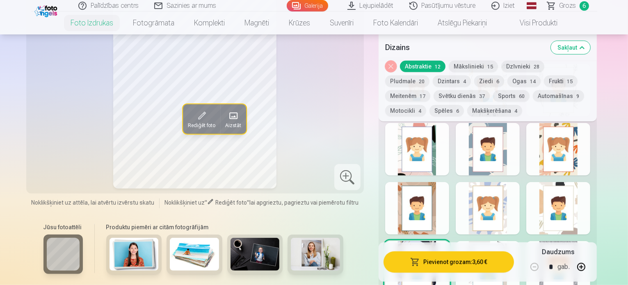
click at [471, 65] on button "Mākslinieki 15" at bounding box center [472, 66] width 49 height 11
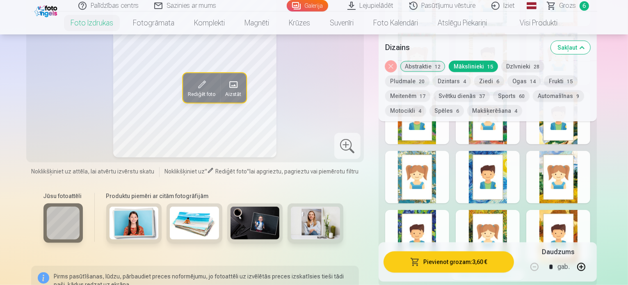
scroll to position [574, 0]
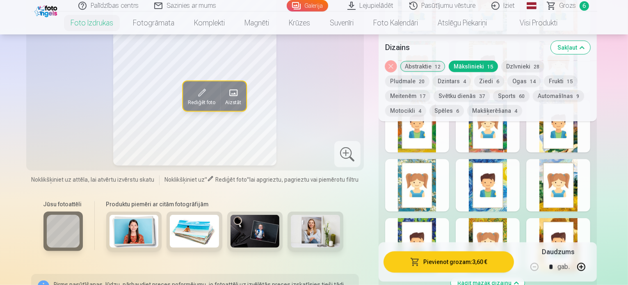
click at [589, 218] on div at bounding box center [558, 244] width 64 height 52
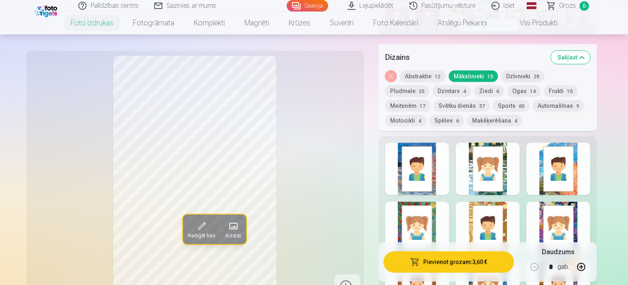
scroll to position [410, 0]
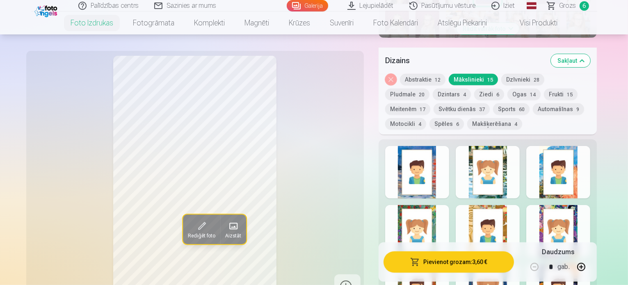
click at [492, 154] on div at bounding box center [487, 172] width 64 height 52
click at [513, 74] on button "Dzīvnieki 28" at bounding box center [522, 79] width 43 height 11
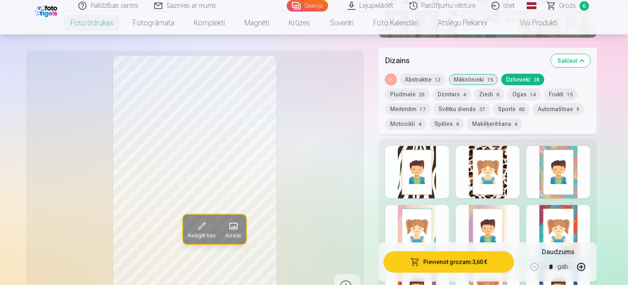
click at [439, 146] on div at bounding box center [417, 172] width 64 height 52
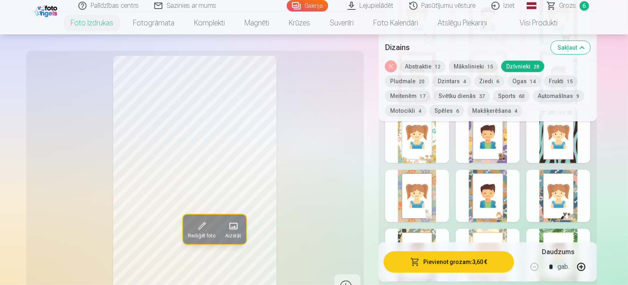
scroll to position [615, 0]
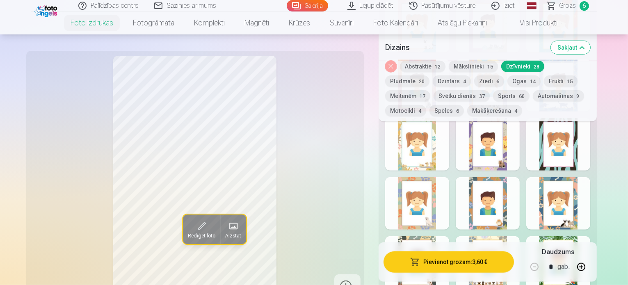
click at [429, 75] on button "Pludmale 20" at bounding box center [407, 80] width 44 height 11
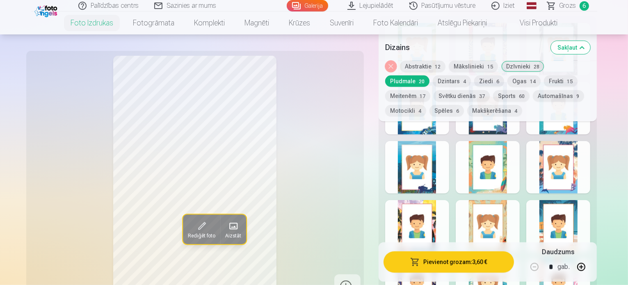
scroll to position [492, 0]
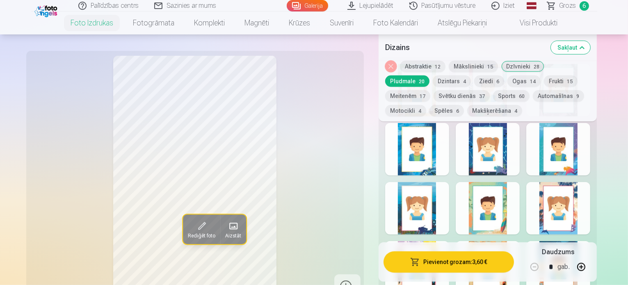
click at [432, 81] on button "Dzintars 4" at bounding box center [451, 80] width 38 height 11
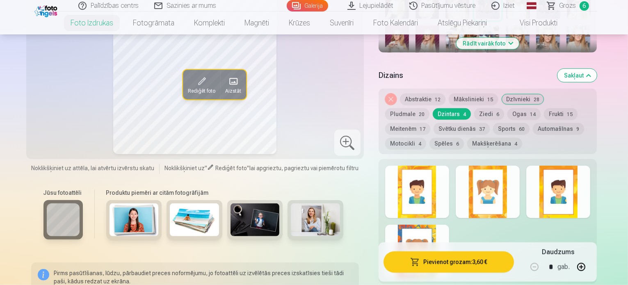
scroll to position [410, 0]
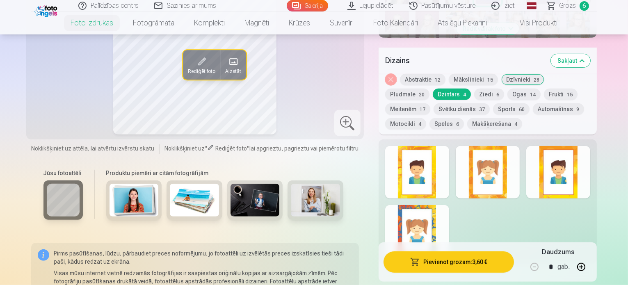
click at [443, 205] on div at bounding box center [417, 231] width 64 height 52
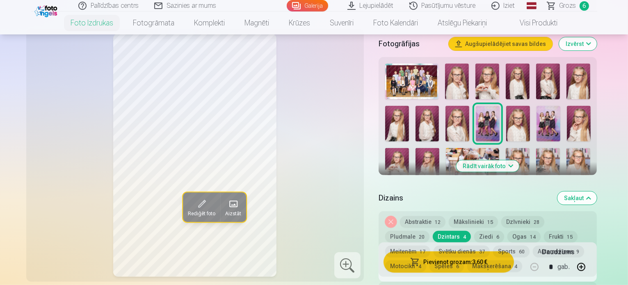
scroll to position [287, 0]
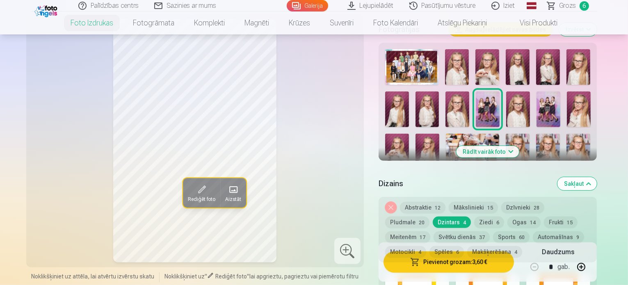
click at [474, 216] on button "Ziedi 6" at bounding box center [489, 221] width 30 height 11
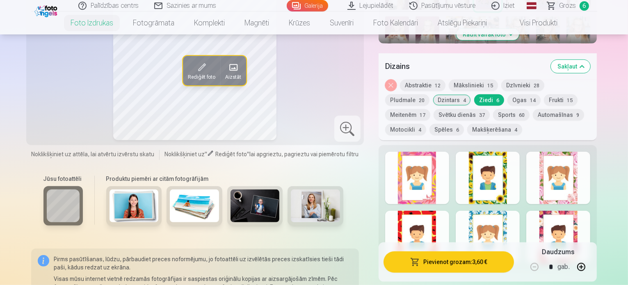
scroll to position [410, 0]
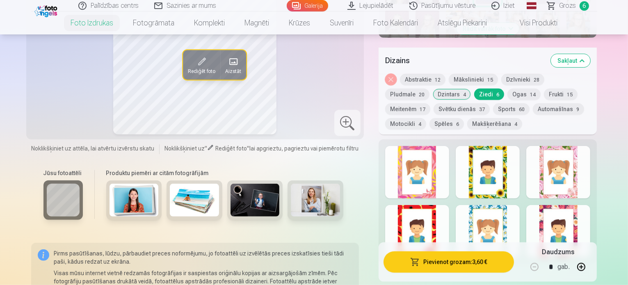
click at [507, 89] on button "Ogas 14" at bounding box center [523, 94] width 33 height 11
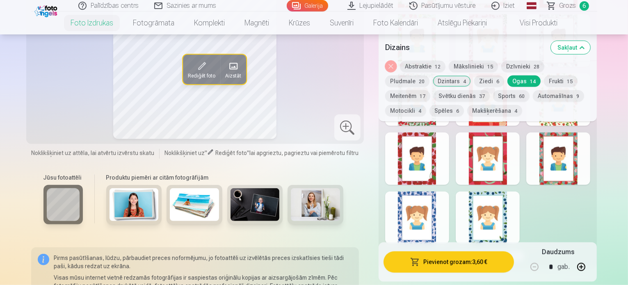
scroll to position [615, 0]
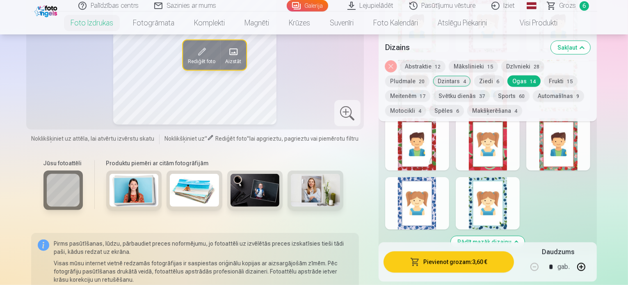
click at [512, 180] on div at bounding box center [487, 203] width 64 height 52
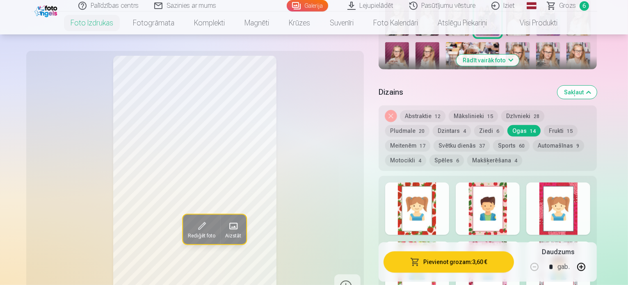
scroll to position [369, 0]
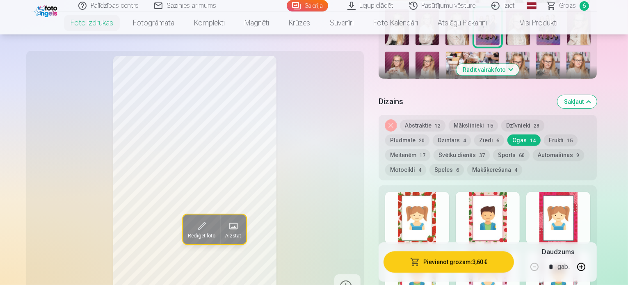
click at [426, 196] on div at bounding box center [417, 218] width 64 height 52
click at [496, 195] on div at bounding box center [487, 218] width 64 height 52
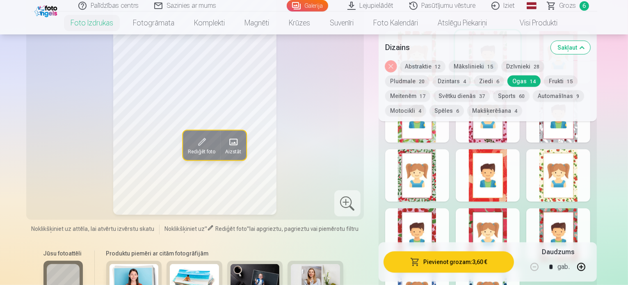
scroll to position [574, 0]
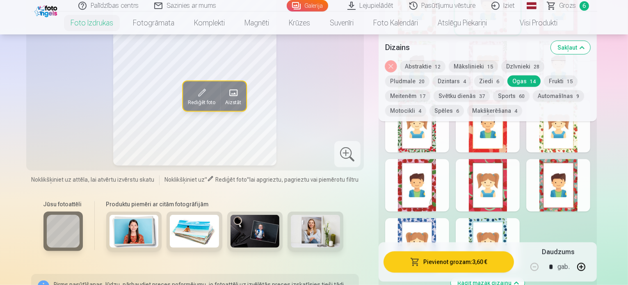
click at [516, 218] on div at bounding box center [487, 244] width 64 height 52
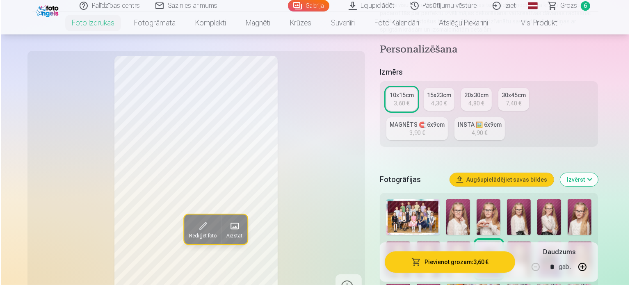
scroll to position [123, 0]
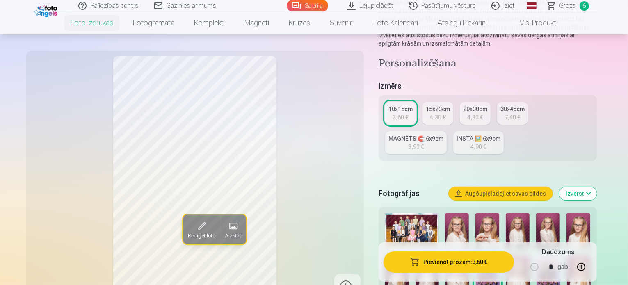
click at [465, 266] on button "Pievienot grozam : 3,60 €" at bounding box center [448, 261] width 131 height 21
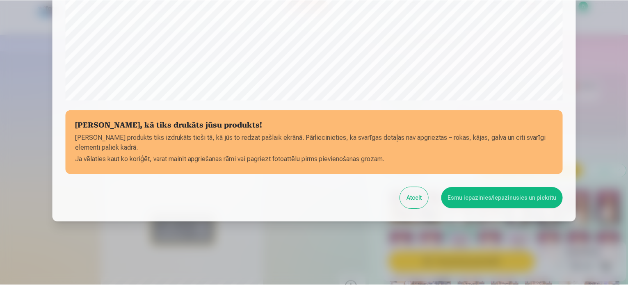
scroll to position [305, 0]
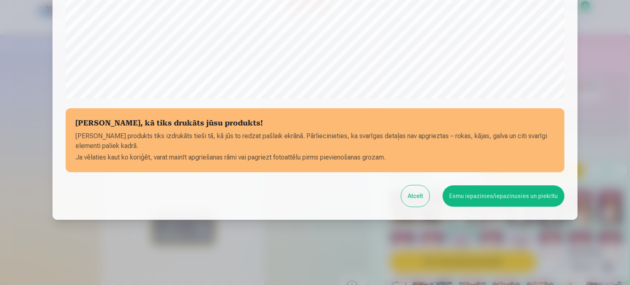
click at [480, 193] on button "Esmu iepazinies/iepazinusies un piekrītu" at bounding box center [503, 195] width 122 height 21
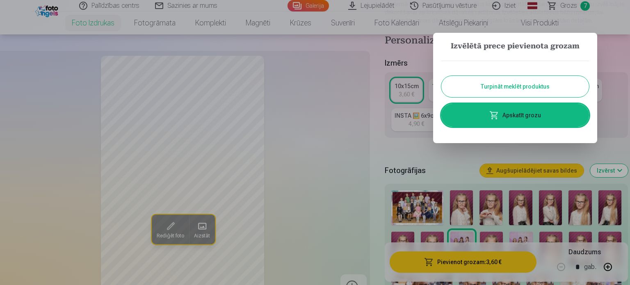
click at [510, 84] on button "Turpināt meklēt produktus" at bounding box center [515, 86] width 148 height 21
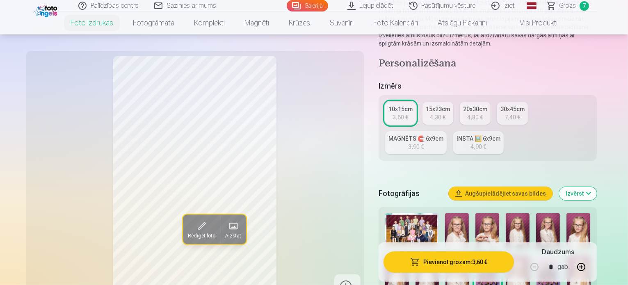
click at [426, 213] on img at bounding box center [412, 231] width 54 height 36
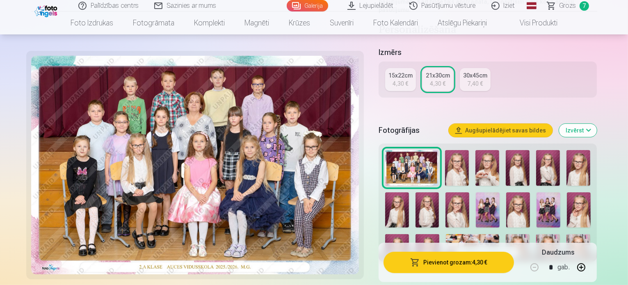
scroll to position [164, 0]
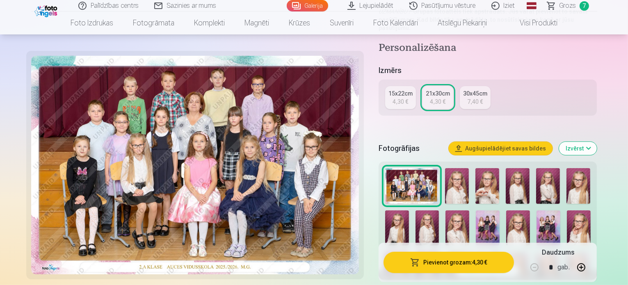
click at [466, 168] on img at bounding box center [457, 186] width 24 height 36
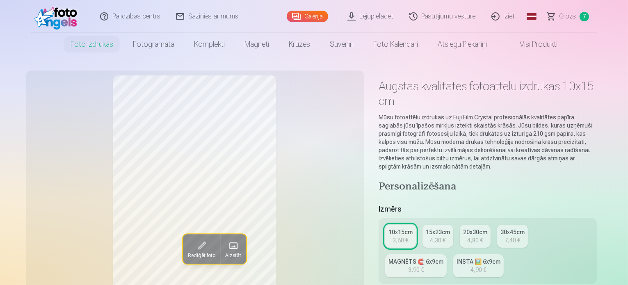
click at [567, 16] on span "Grozs" at bounding box center [567, 16] width 17 height 10
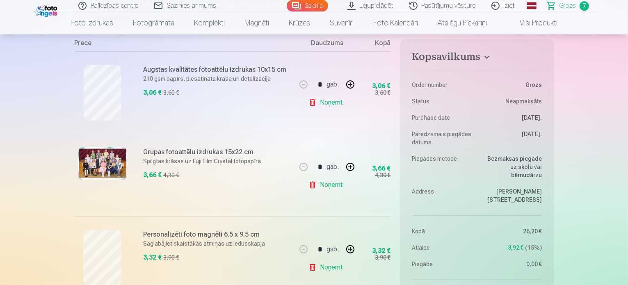
scroll to position [164, 0]
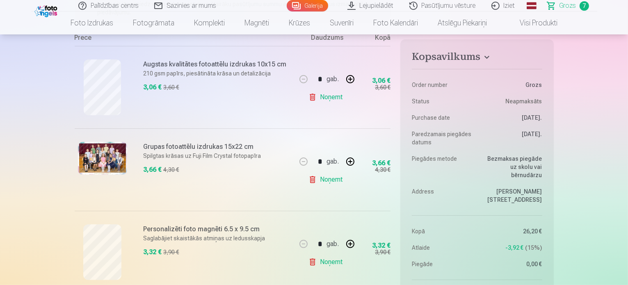
click at [325, 97] on link "Noņemt" at bounding box center [326, 97] width 37 height 16
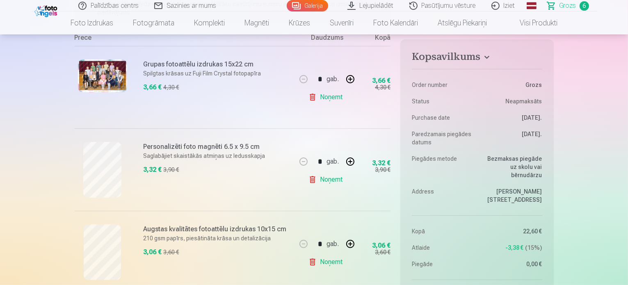
scroll to position [123, 0]
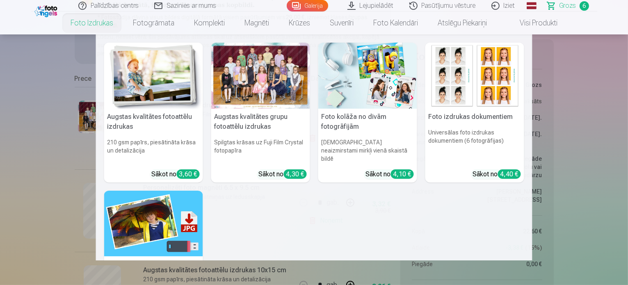
click at [90, 24] on link "Foto izdrukas" at bounding box center [92, 22] width 62 height 23
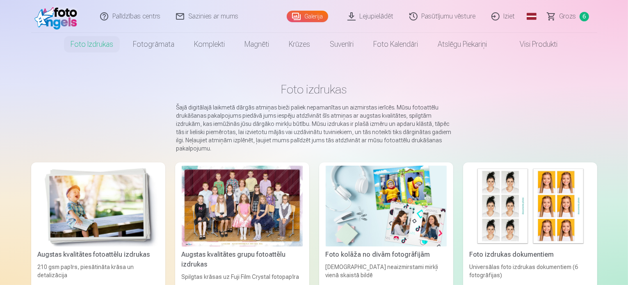
click at [83, 205] on img at bounding box center [98, 206] width 121 height 81
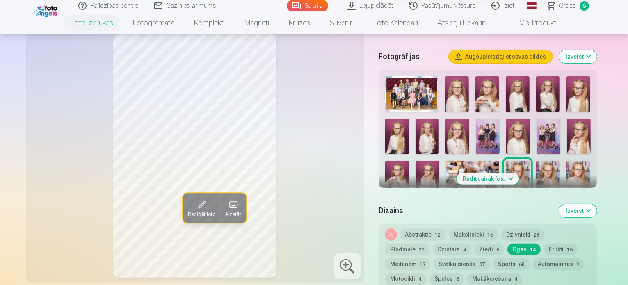
scroll to position [246, 0]
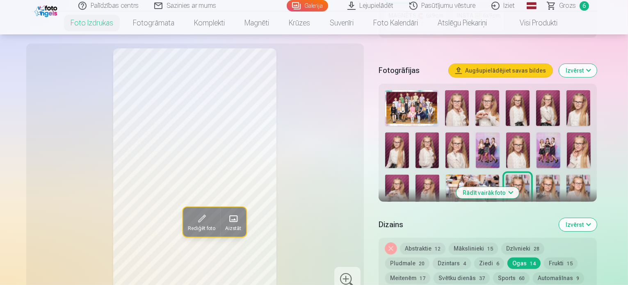
click at [548, 90] on img at bounding box center [548, 108] width 24 height 36
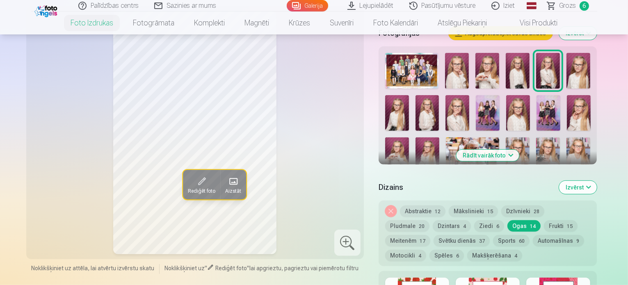
scroll to position [328, 0]
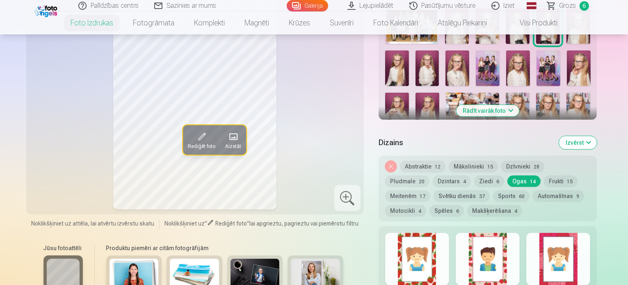
click at [431, 161] on button "Abstraktie 12" at bounding box center [422, 166] width 45 height 11
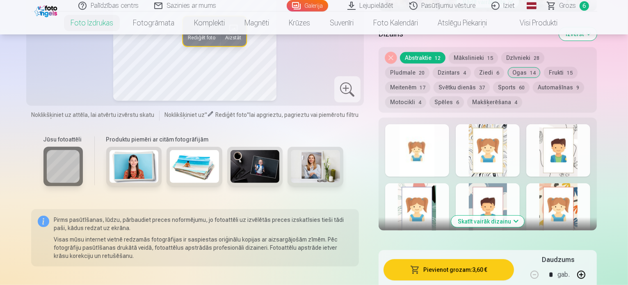
scroll to position [451, 0]
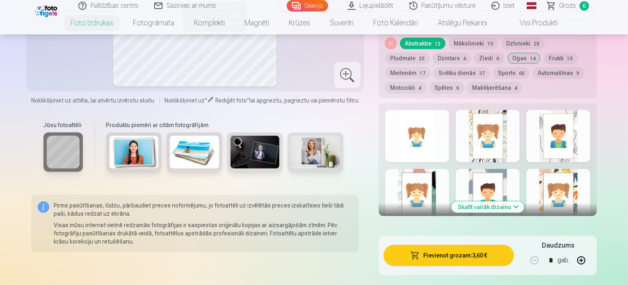
click at [585, 169] on div at bounding box center [558, 195] width 64 height 52
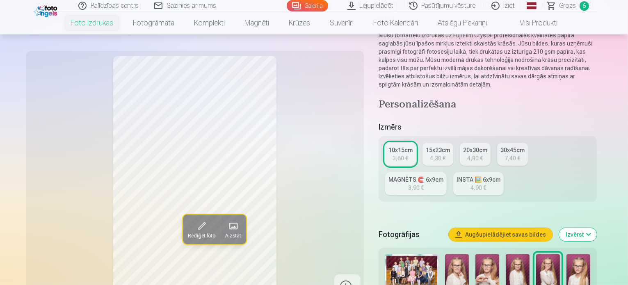
scroll to position [0, 0]
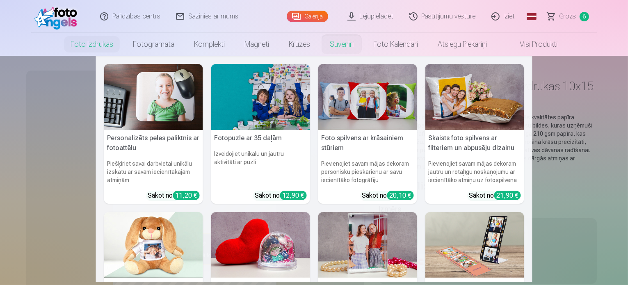
click at [0, 153] on nav "Personalizēts peles paliktnis ar fotoattēlu Piešķiriet savai darbvietai unikālu…" at bounding box center [314, 169] width 628 height 226
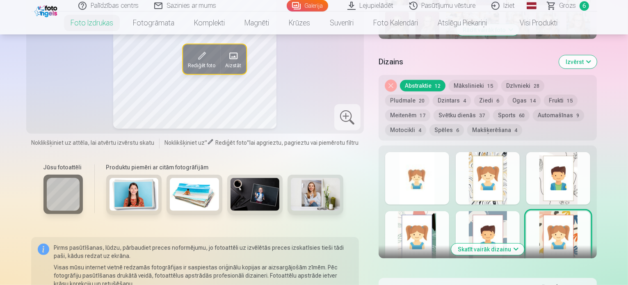
scroll to position [451, 0]
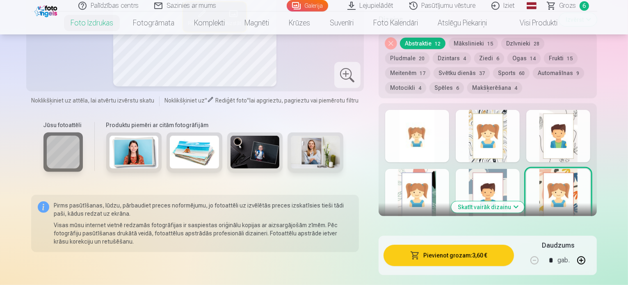
click at [507, 201] on button "Skatīt vairāk dizainu" at bounding box center [487, 206] width 73 height 11
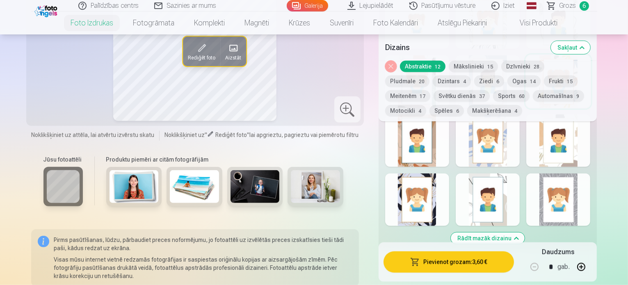
scroll to position [574, 0]
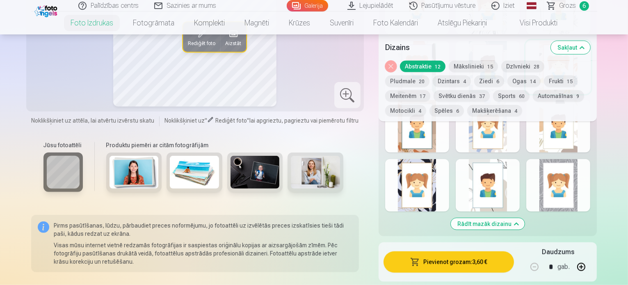
click at [566, 172] on div at bounding box center [558, 185] width 64 height 52
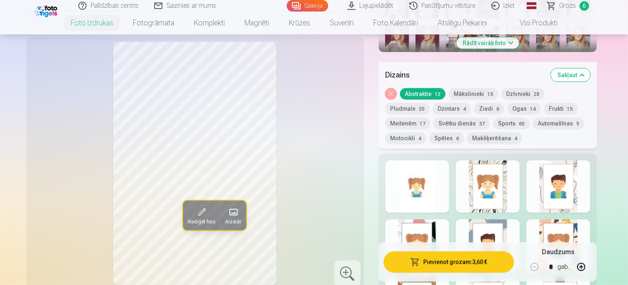
scroll to position [410, 0]
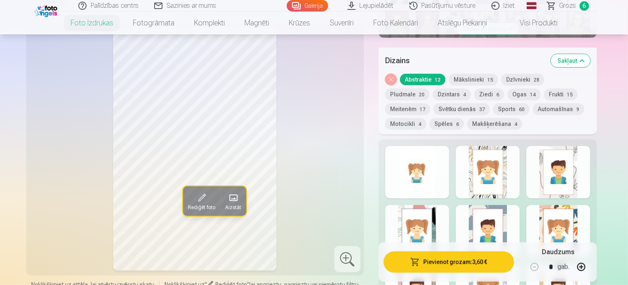
click at [505, 211] on div at bounding box center [487, 231] width 64 height 52
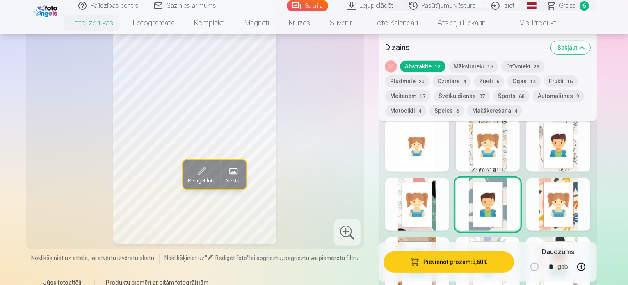
scroll to position [451, 0]
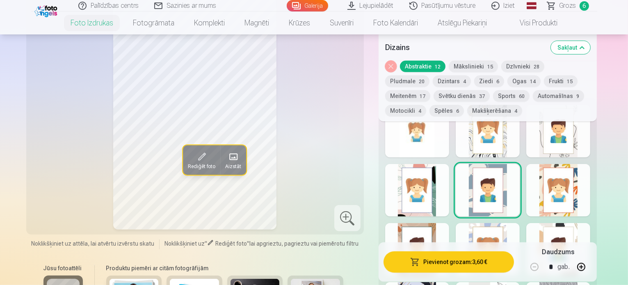
click at [413, 165] on div at bounding box center [417, 190] width 64 height 52
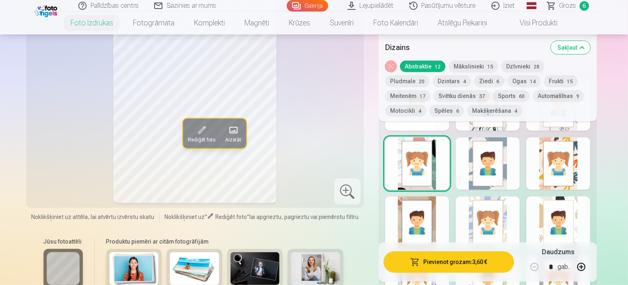
scroll to position [492, 0]
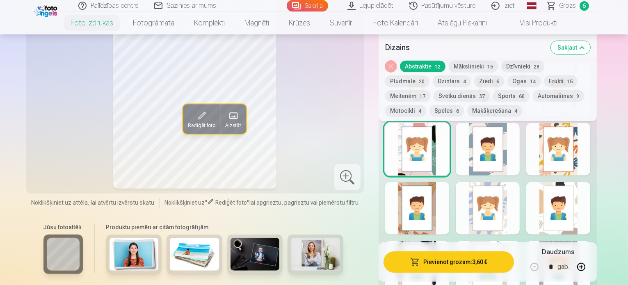
click at [448, 182] on div at bounding box center [417, 208] width 64 height 52
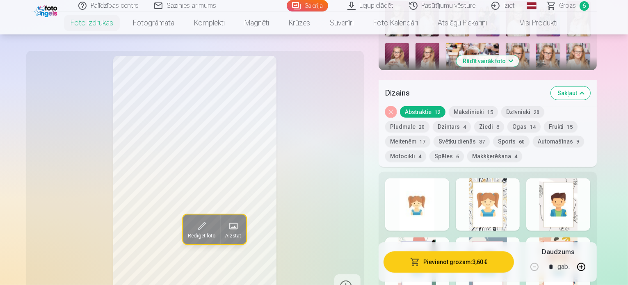
scroll to position [369, 0]
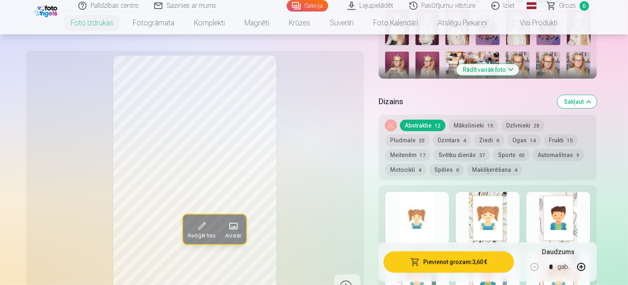
click at [544, 134] on button "Frukti 15" at bounding box center [561, 139] width 34 height 11
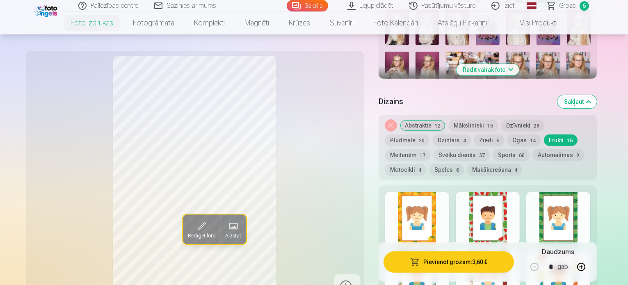
click at [435, 201] on div at bounding box center [417, 218] width 64 height 52
click at [576, 194] on div at bounding box center [558, 218] width 64 height 52
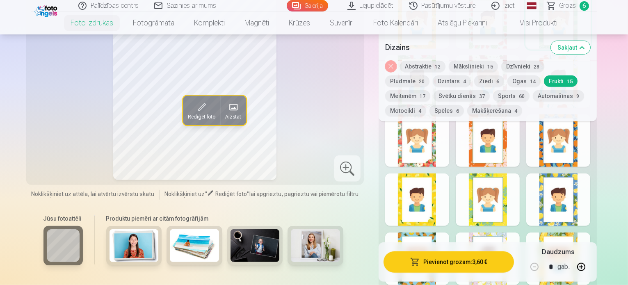
scroll to position [574, 0]
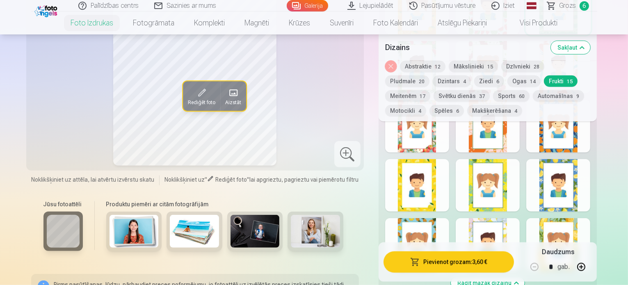
click at [498, 173] on div at bounding box center [487, 185] width 64 height 52
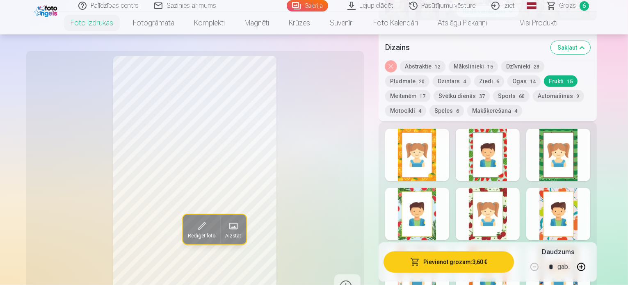
scroll to position [410, 0]
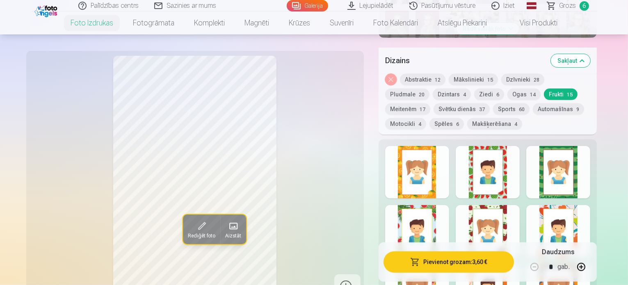
click at [433, 103] on button "Svētku dienās 37" at bounding box center [461, 108] width 56 height 11
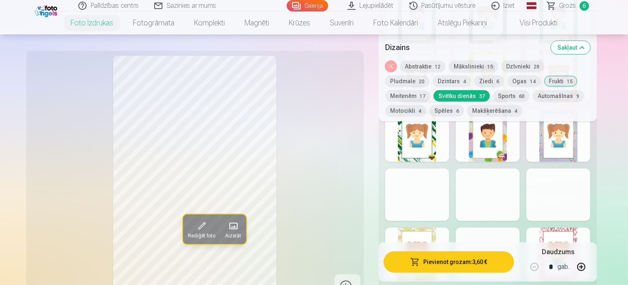
scroll to position [697, 0]
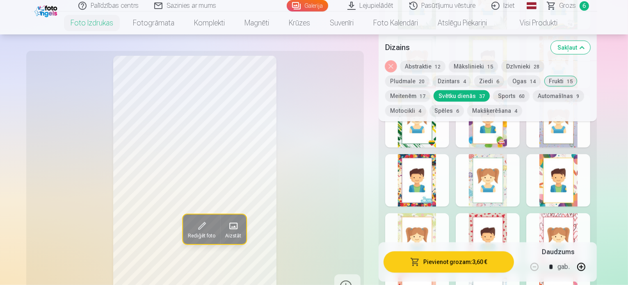
click at [590, 169] on div at bounding box center [558, 180] width 64 height 52
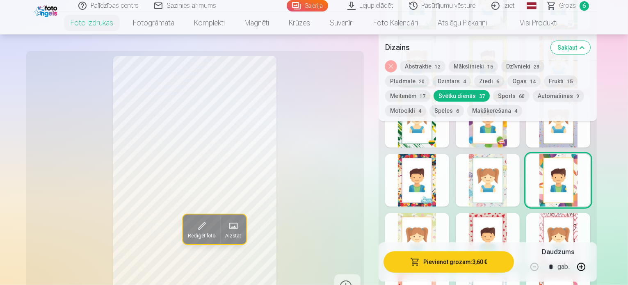
scroll to position [656, 0]
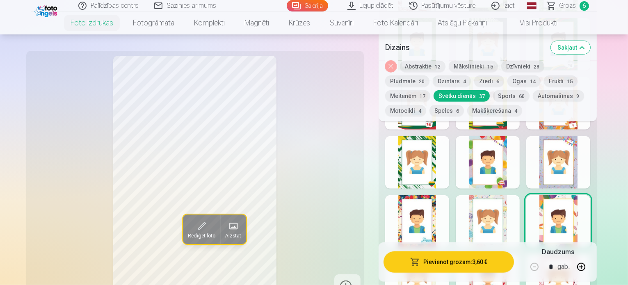
click at [472, 66] on button "Mākslinieki 15" at bounding box center [472, 66] width 49 height 11
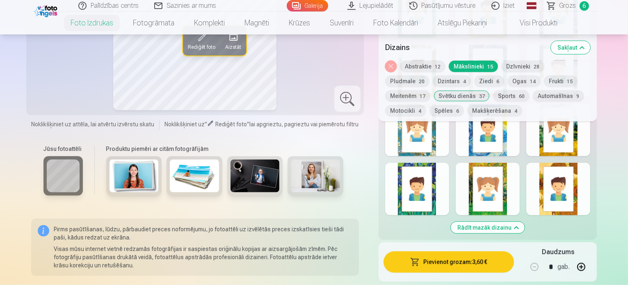
scroll to position [615, 0]
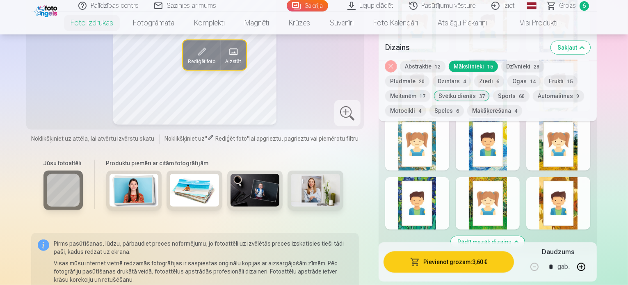
click at [509, 185] on div at bounding box center [487, 203] width 64 height 52
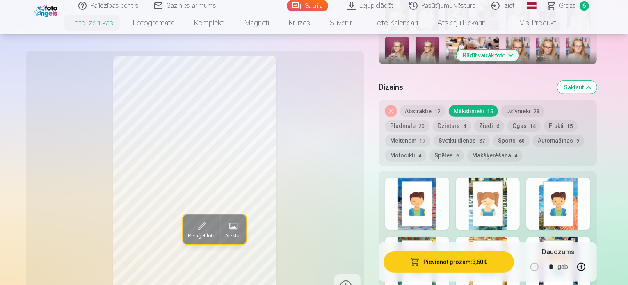
scroll to position [369, 0]
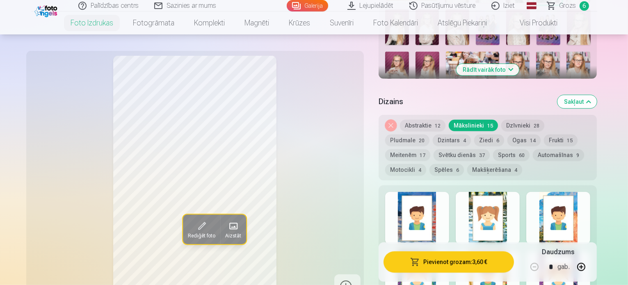
click at [510, 192] on div at bounding box center [487, 218] width 64 height 52
click at [590, 192] on div at bounding box center [558, 218] width 64 height 52
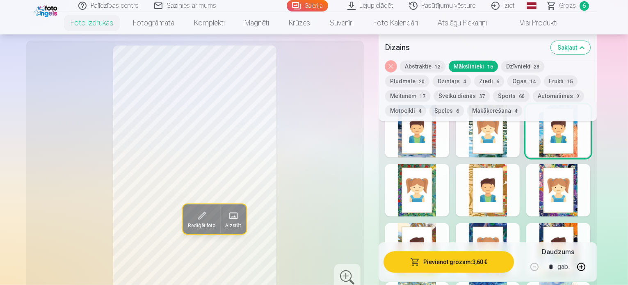
scroll to position [410, 0]
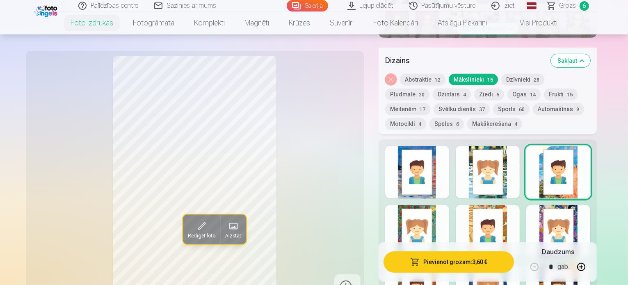
click at [442, 156] on div at bounding box center [417, 172] width 64 height 52
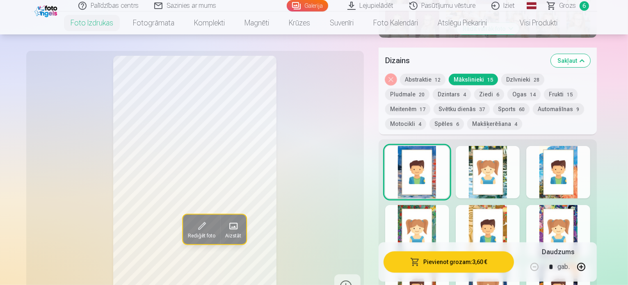
click at [439, 205] on div at bounding box center [417, 231] width 64 height 52
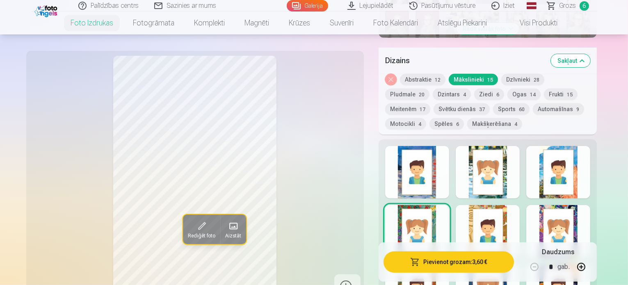
click at [590, 206] on div at bounding box center [558, 231] width 64 height 52
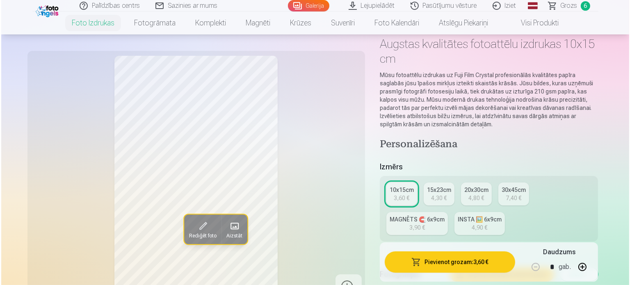
scroll to position [41, 0]
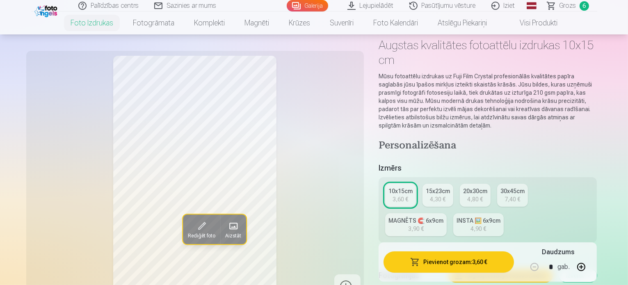
click at [445, 255] on button "Pievienot grozam : 3,60 €" at bounding box center [448, 261] width 131 height 21
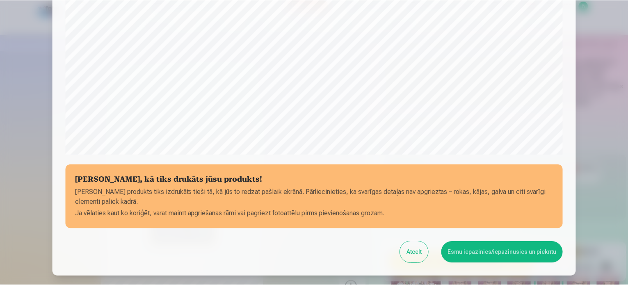
scroll to position [264, 0]
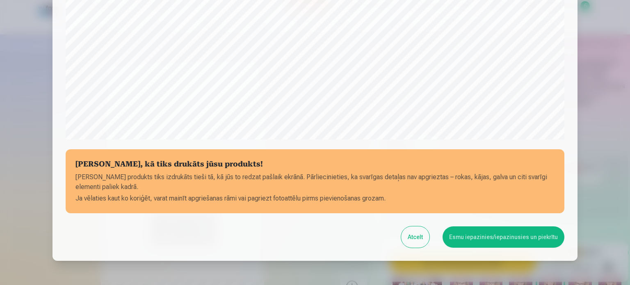
click at [487, 234] on button "Esmu iepazinies/iepazinusies un piekrītu" at bounding box center [503, 236] width 122 height 21
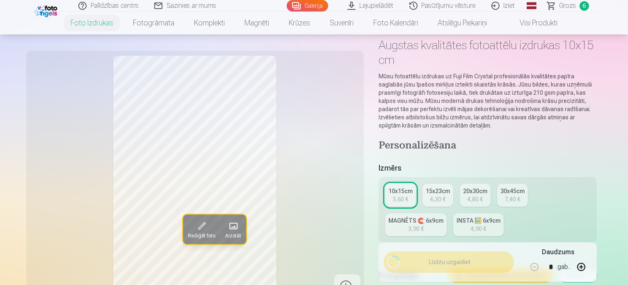
click at [570, 8] on span "Grozs" at bounding box center [567, 6] width 17 height 10
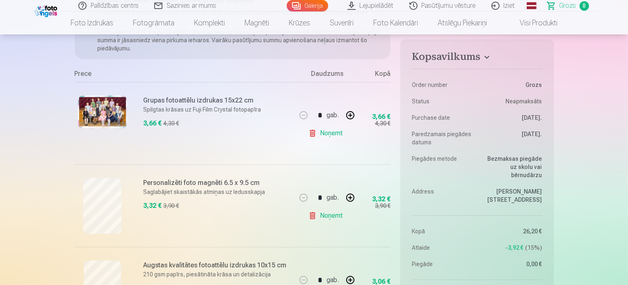
scroll to position [123, 0]
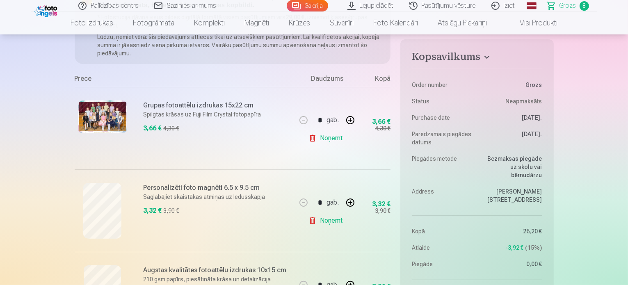
click at [322, 223] on link "Noņemt" at bounding box center [326, 220] width 37 height 16
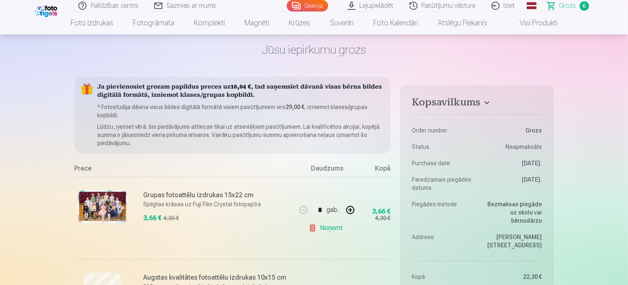
scroll to position [0, 0]
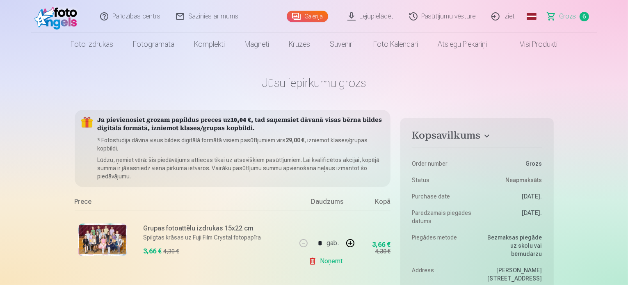
click at [87, 42] on link "Foto izdrukas" at bounding box center [92, 44] width 62 height 23
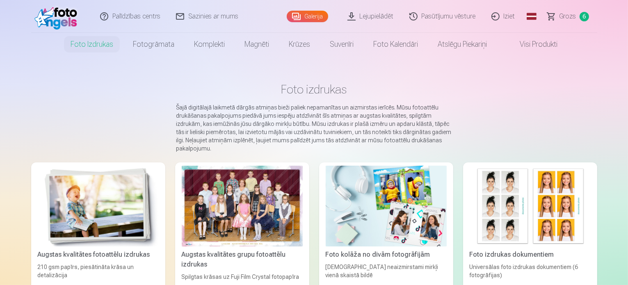
click at [85, 236] on img at bounding box center [98, 206] width 121 height 81
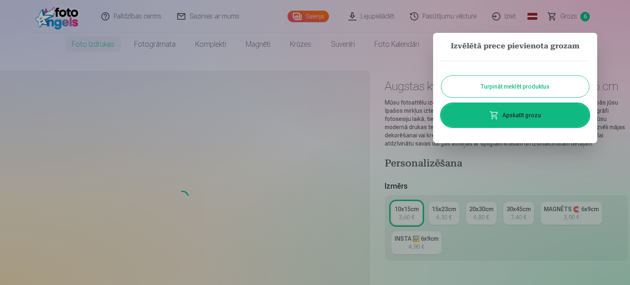
click at [503, 86] on button "Turpināt meklēt produktus" at bounding box center [515, 86] width 148 height 21
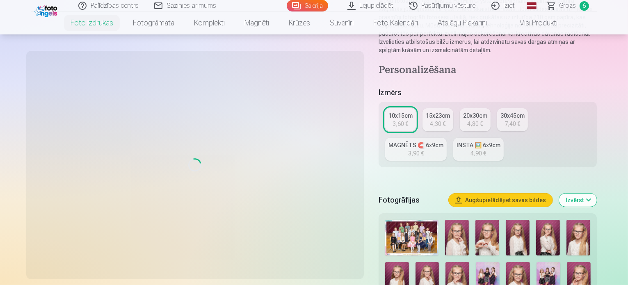
scroll to position [123, 0]
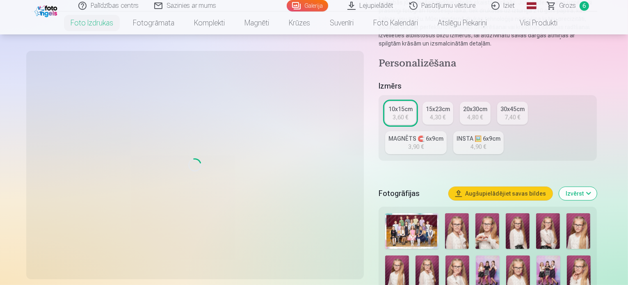
click at [491, 213] on img at bounding box center [487, 231] width 24 height 36
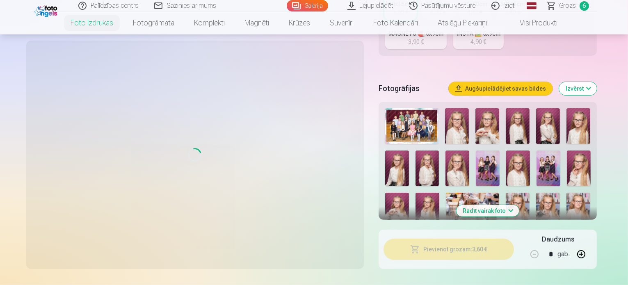
scroll to position [246, 0]
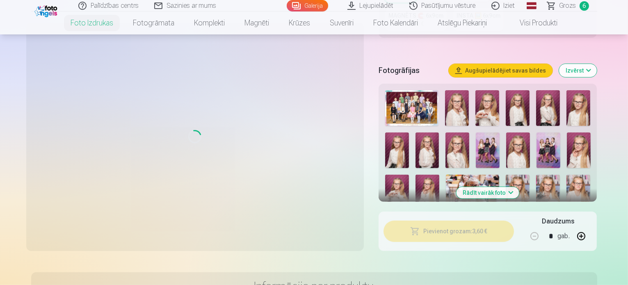
click at [509, 187] on button "Rādīt vairāk foto" at bounding box center [487, 192] width 63 height 11
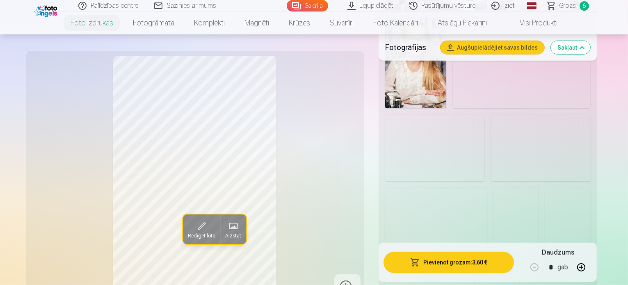
scroll to position [779, 0]
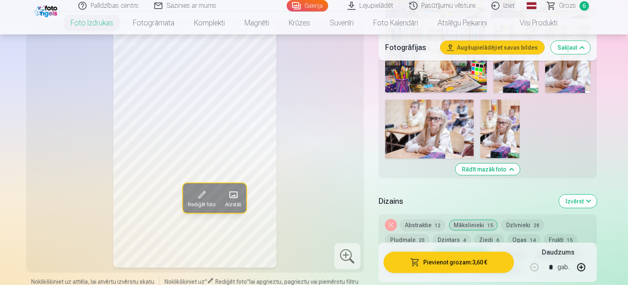
scroll to position [861, 0]
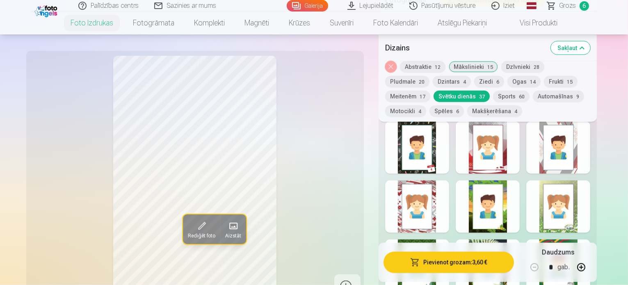
scroll to position [1066, 0]
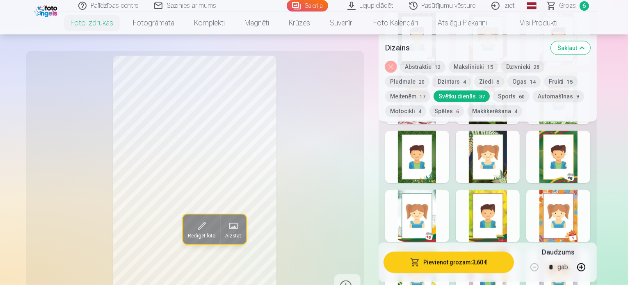
scroll to position [1148, 0]
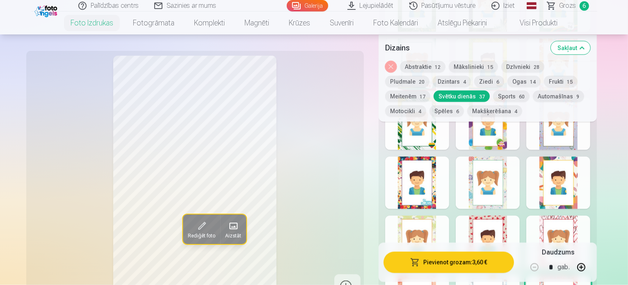
scroll to position [1271, 0]
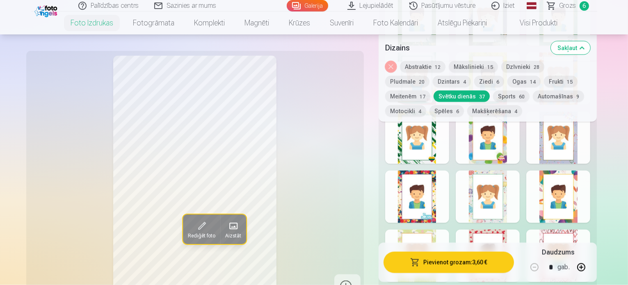
click at [340, 129] on div "Rediģēt foto Aizstāt" at bounding box center [195, 177] width 328 height 243
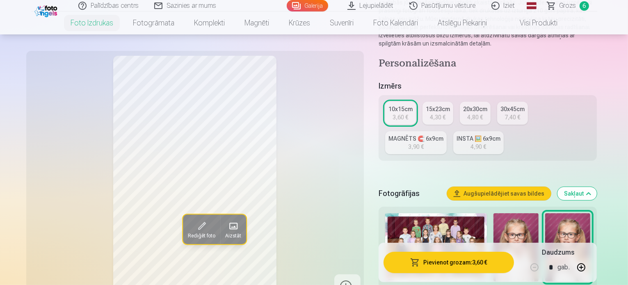
scroll to position [82, 0]
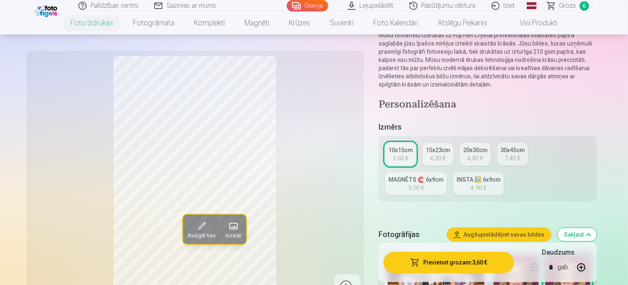
click at [443, 175] on div "MAGNĒTS 🧲 6x9cm" at bounding box center [415, 179] width 55 height 8
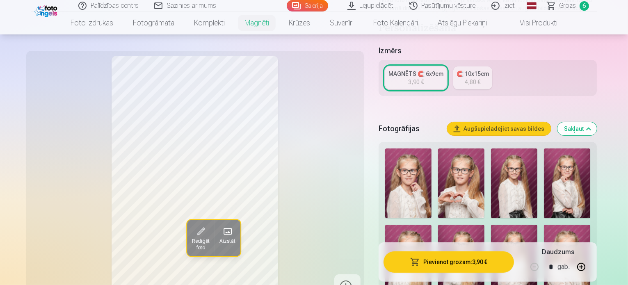
scroll to position [205, 0]
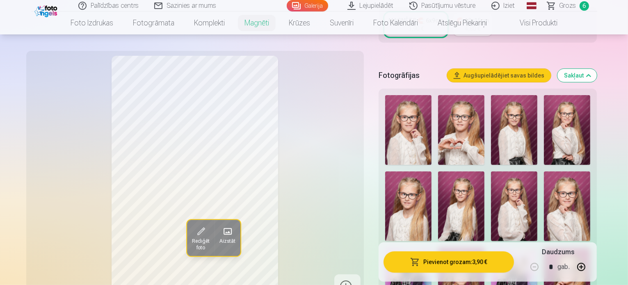
click at [461, 137] on img at bounding box center [461, 130] width 46 height 70
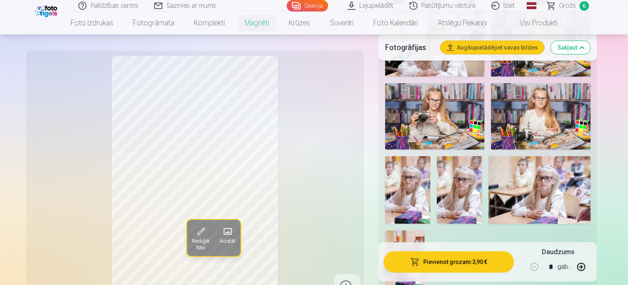
scroll to position [779, 0]
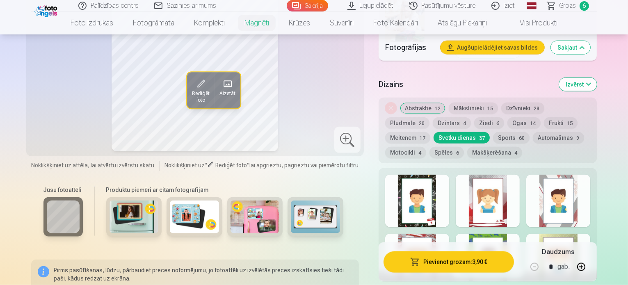
scroll to position [861, 0]
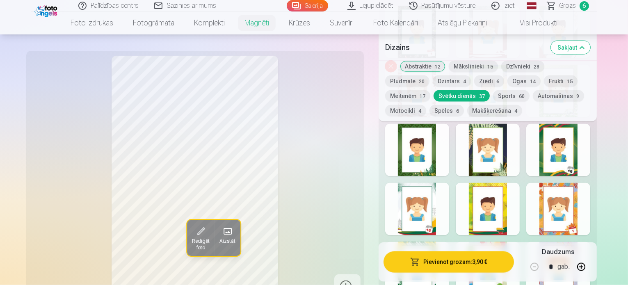
scroll to position [1189, 0]
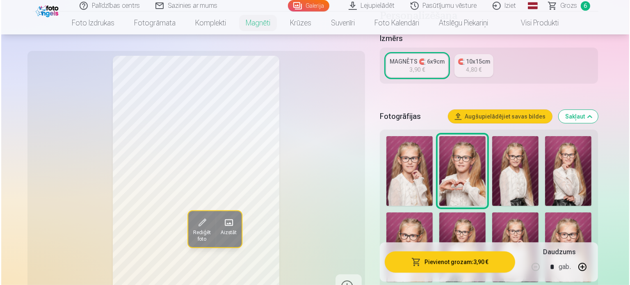
scroll to position [41, 0]
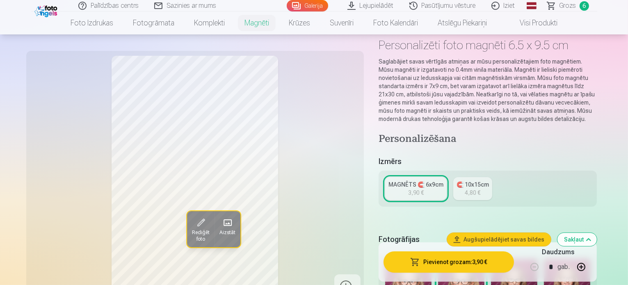
click at [447, 262] on button "Pievienot grozam : 3,90 €" at bounding box center [448, 261] width 131 height 21
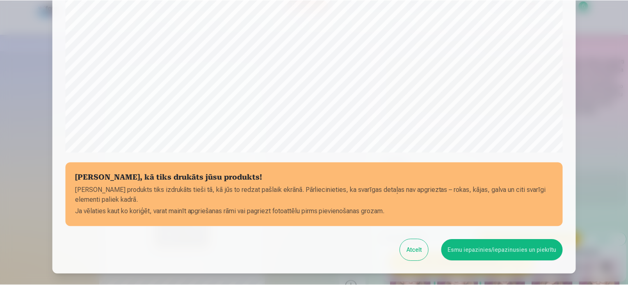
scroll to position [264, 0]
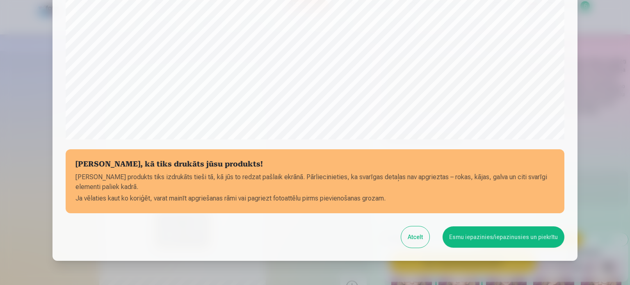
click at [494, 241] on button "Esmu iepazinies/iepazinusies un piekrītu" at bounding box center [503, 236] width 122 height 21
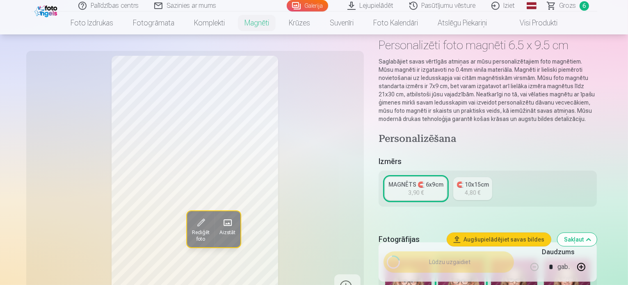
click at [564, 4] on span "Grozs" at bounding box center [567, 6] width 17 height 10
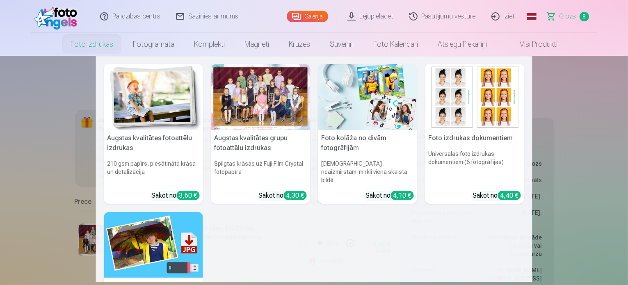
click at [165, 234] on img at bounding box center [153, 245] width 99 height 66
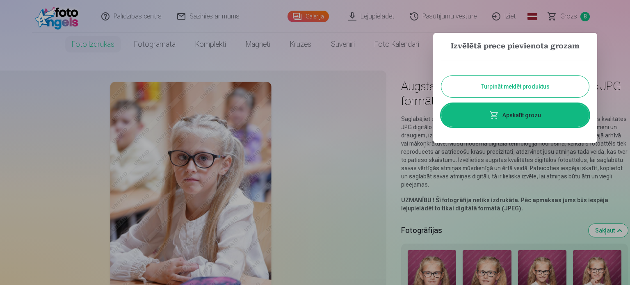
click at [498, 85] on button "Turpināt meklēt produktus" at bounding box center [515, 86] width 148 height 21
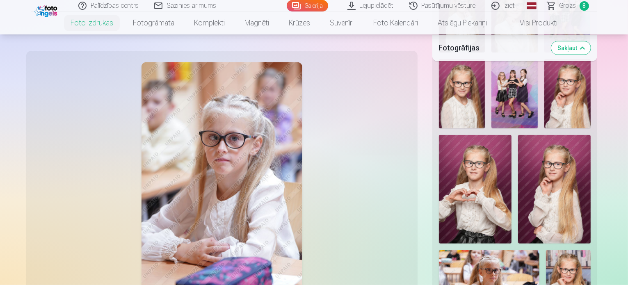
scroll to position [451, 0]
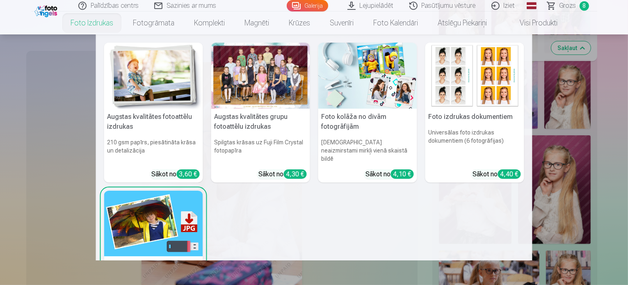
click at [75, 21] on link "Foto izdrukas" at bounding box center [92, 22] width 62 height 23
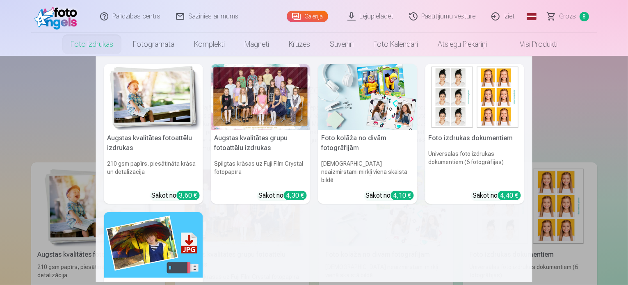
click at [92, 46] on link "Foto izdrukas" at bounding box center [92, 44] width 62 height 23
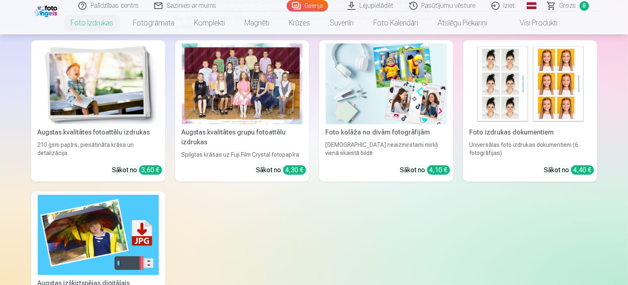
scroll to position [205, 0]
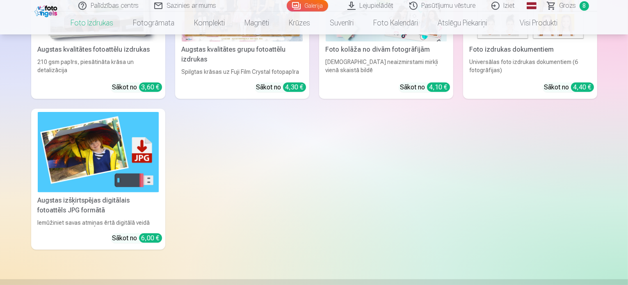
click at [105, 176] on img at bounding box center [98, 152] width 121 height 81
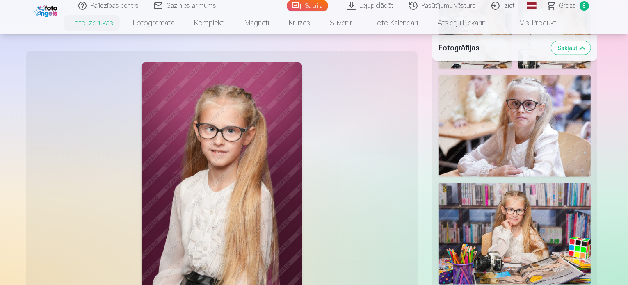
scroll to position [861, 0]
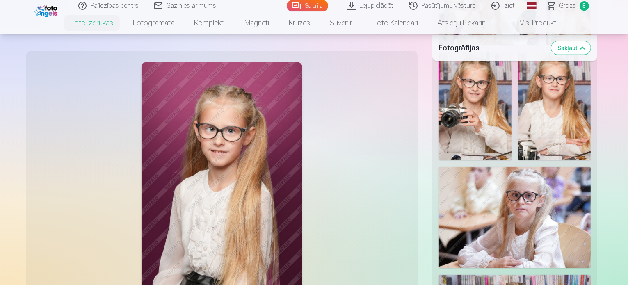
scroll to position [738, 0]
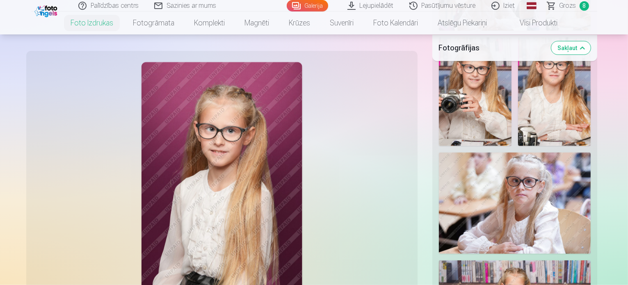
click at [567, 5] on span "Grozs" at bounding box center [567, 6] width 17 height 10
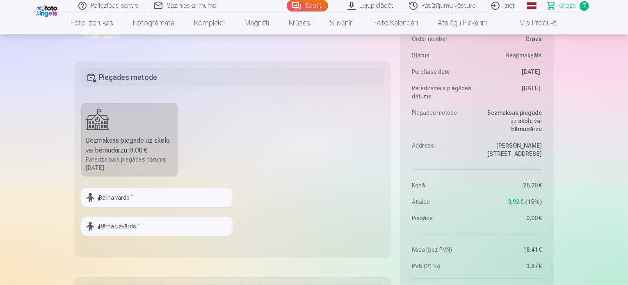
scroll to position [779, 0]
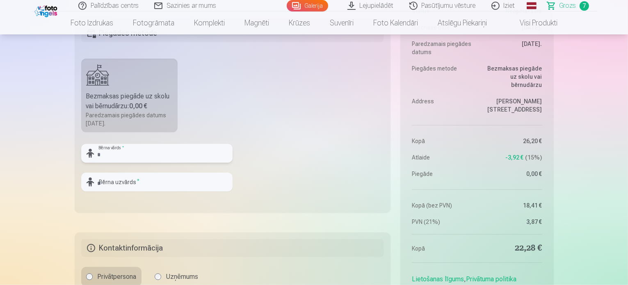
click at [149, 153] on input "text" at bounding box center [156, 153] width 151 height 19
type input "*****"
click at [125, 183] on input "text" at bounding box center [156, 182] width 151 height 19
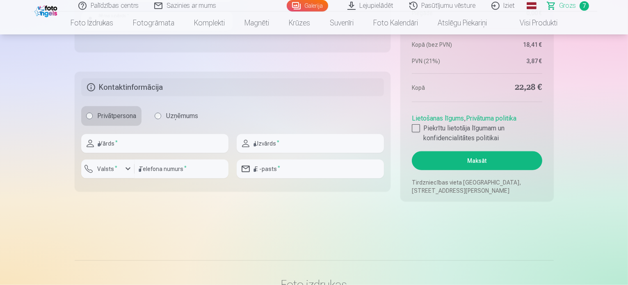
scroll to position [943, 0]
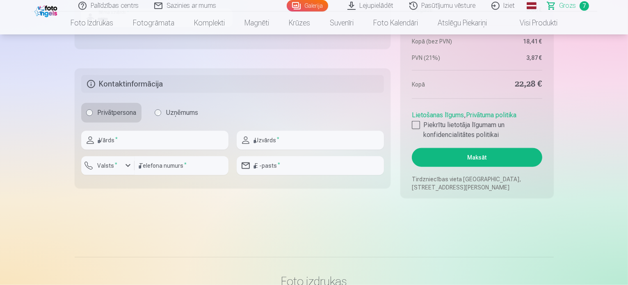
type input "*****"
click at [144, 152] on div at bounding box center [154, 153] width 147 height 7
click at [147, 144] on input "text" at bounding box center [154, 140] width 147 height 19
type input "*****"
click at [277, 136] on input "text" at bounding box center [310, 140] width 147 height 19
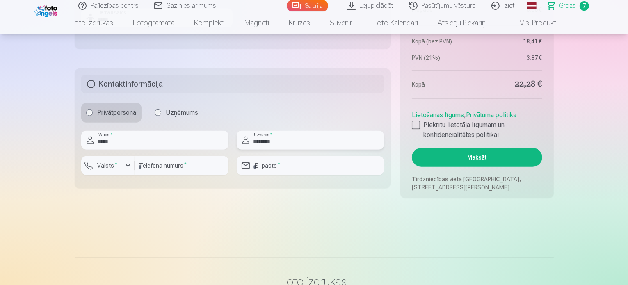
type input "********"
click at [175, 163] on input "number" at bounding box center [181, 165] width 94 height 19
type input "********"
click at [280, 159] on input "email" at bounding box center [310, 165] width 147 height 19
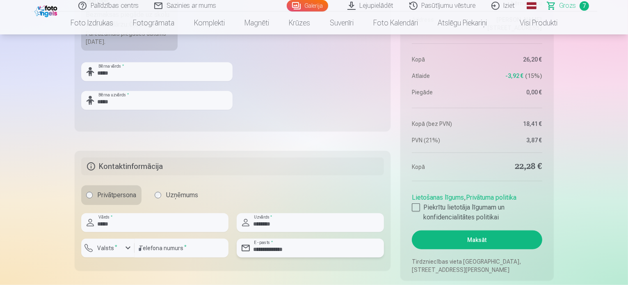
scroll to position [861, 0]
type input "**********"
click at [418, 205] on div at bounding box center [416, 207] width 8 height 8
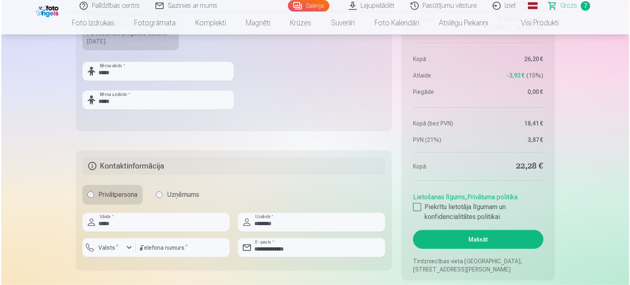
scroll to position [902, 0]
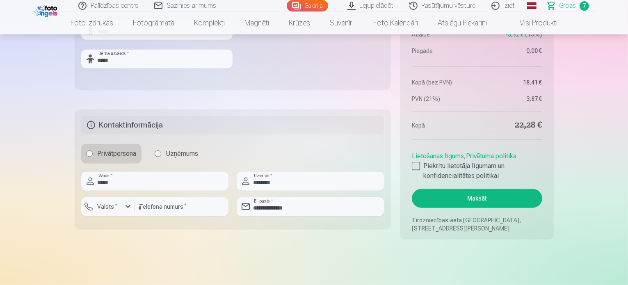
click at [471, 198] on button "Maksāt" at bounding box center [477, 198] width 130 height 19
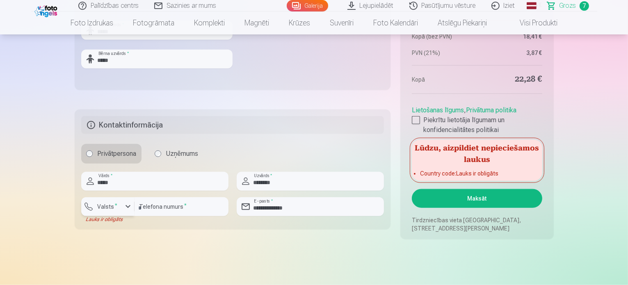
click at [112, 206] on label "Valsts *" at bounding box center [107, 206] width 27 height 8
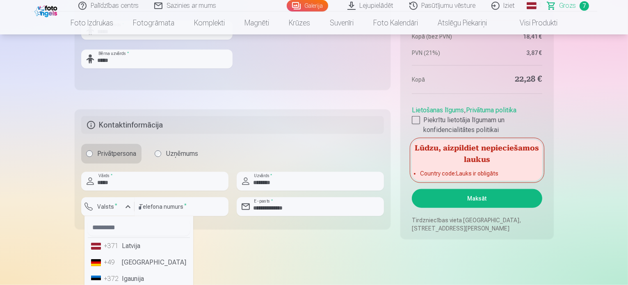
click at [132, 246] on li "+371 Latvija" at bounding box center [139, 246] width 102 height 16
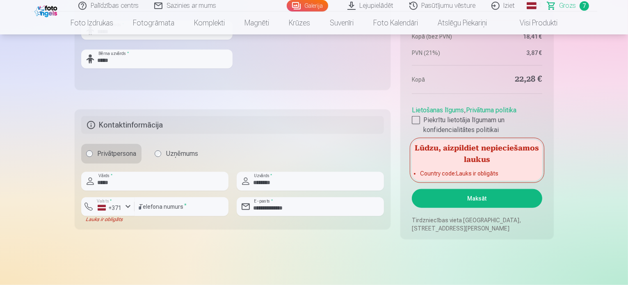
click at [473, 201] on button "Maksāt" at bounding box center [477, 198] width 130 height 19
